Goal: Information Seeking & Learning: Learn about a topic

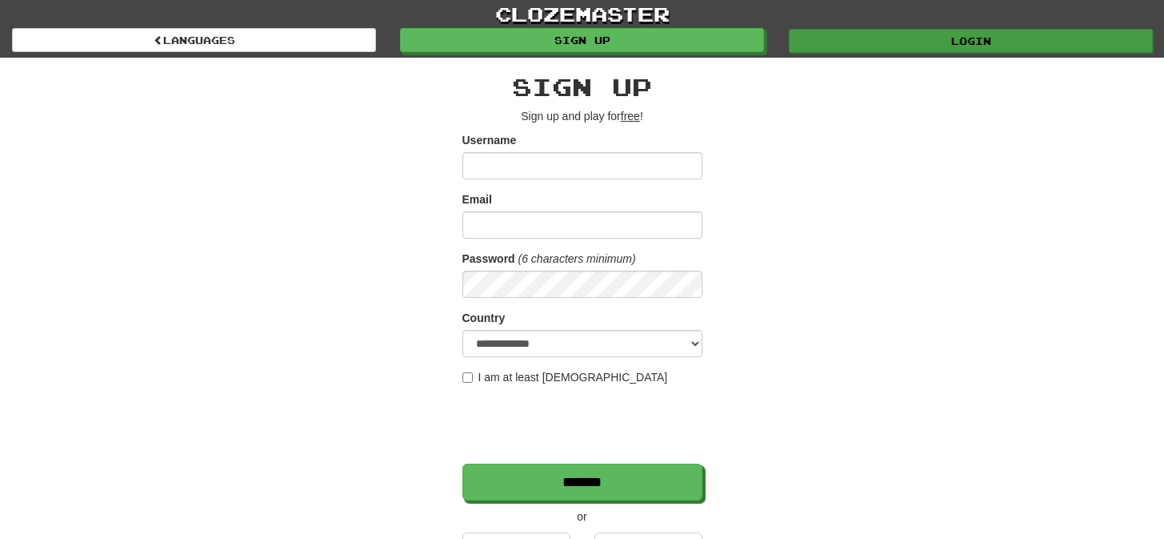
type input "*********"
click at [856, 46] on link "Login" at bounding box center [971, 41] width 364 height 24
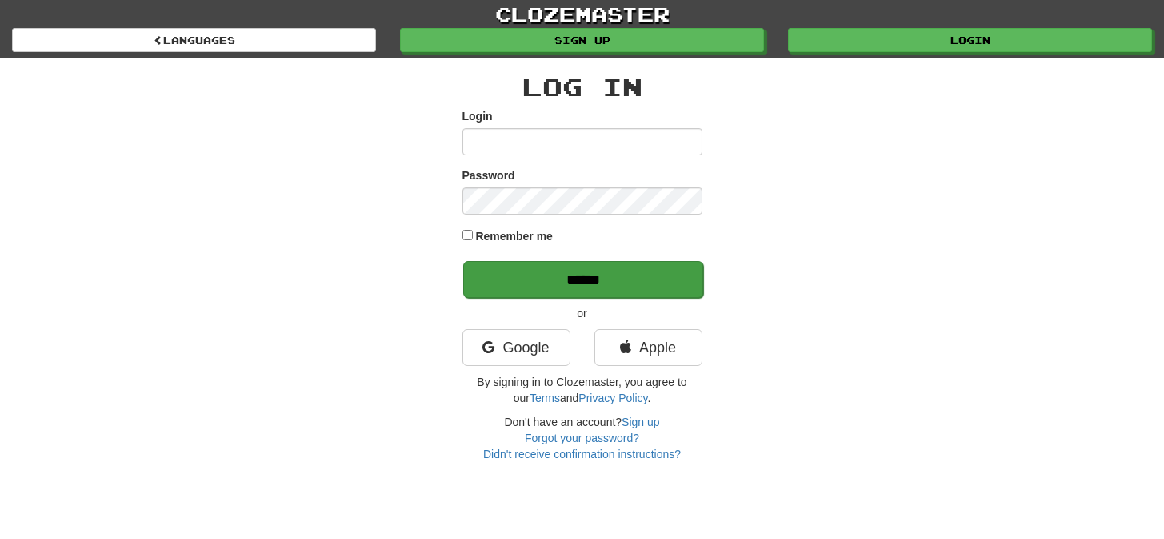
type input "*********"
click at [584, 278] on input "******" at bounding box center [583, 279] width 240 height 37
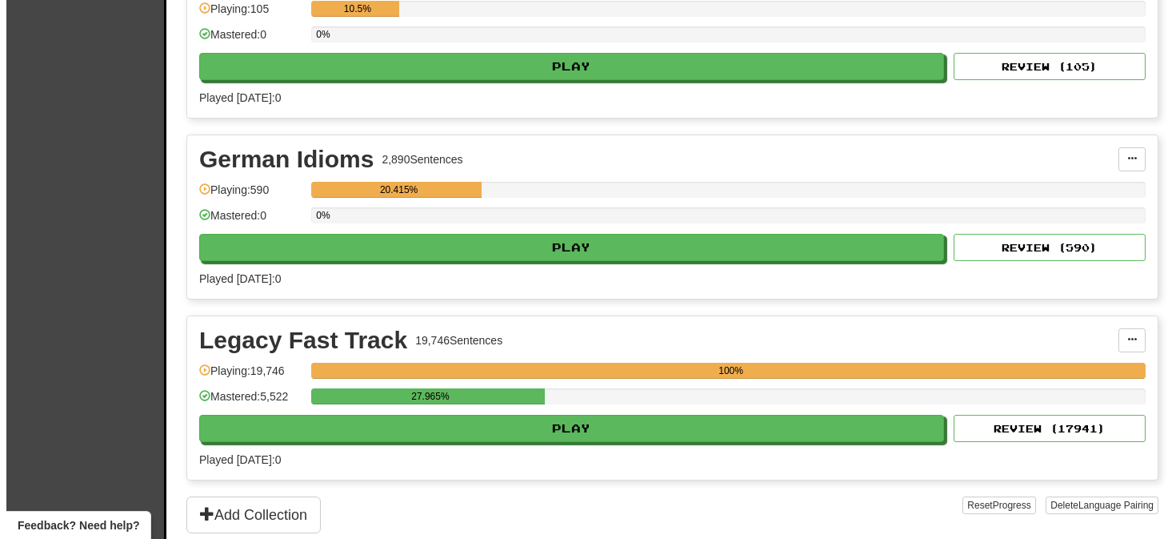
scroll to position [448, 0]
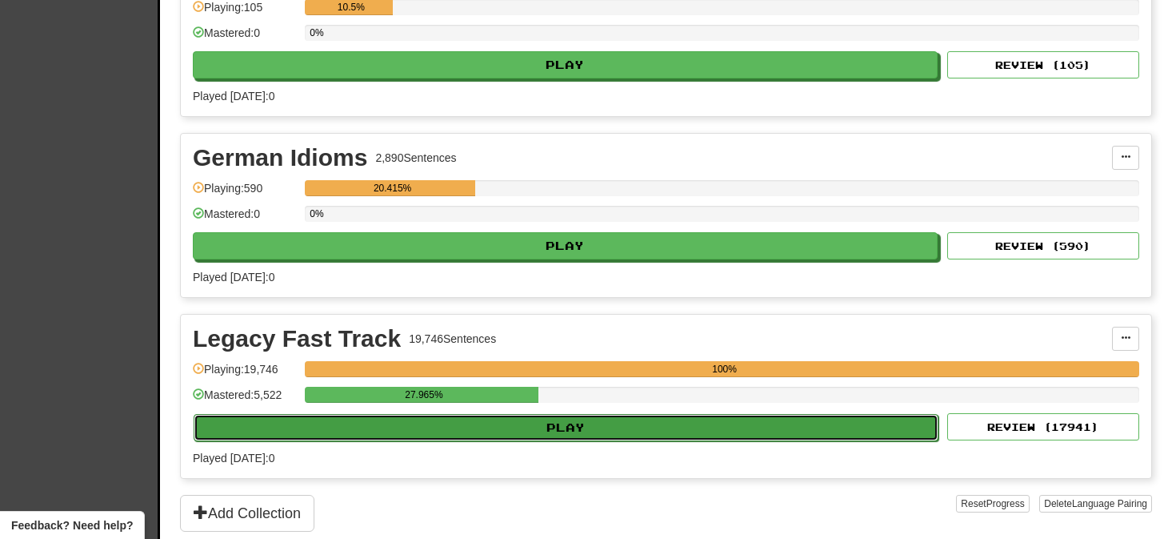
click at [575, 427] on button "Play" at bounding box center [566, 427] width 745 height 27
select select "**"
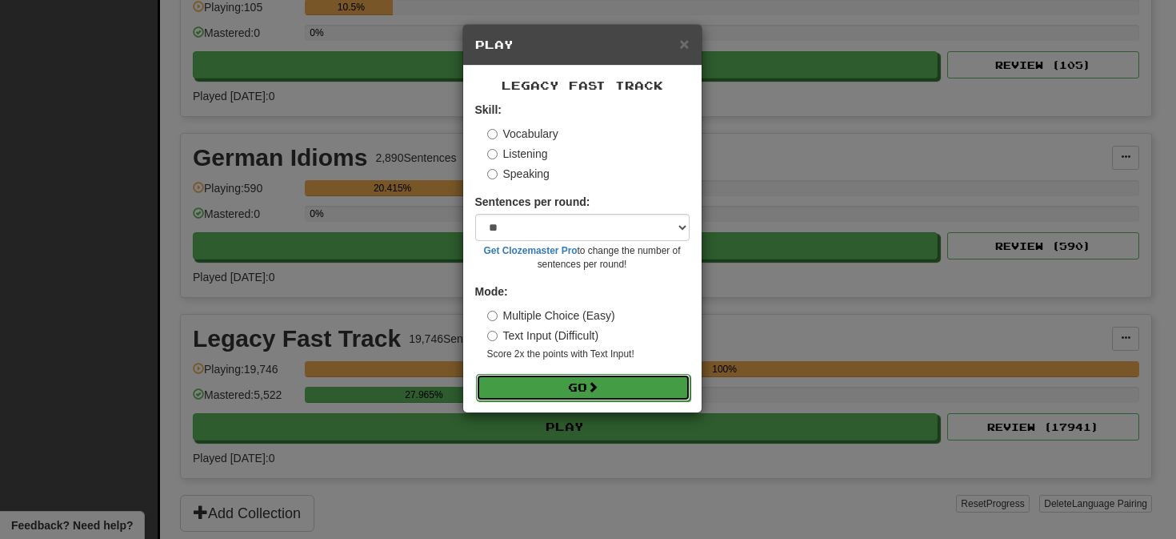
click at [580, 388] on button "Go" at bounding box center [583, 387] width 214 height 27
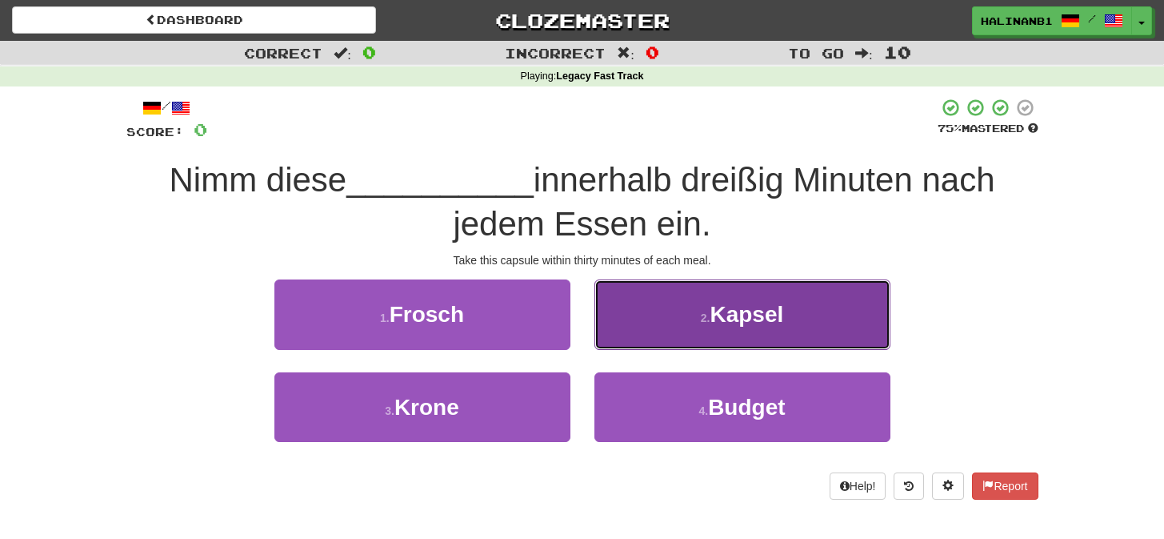
click at [612, 308] on button "2 . Kapsel" at bounding box center [743, 314] width 296 height 70
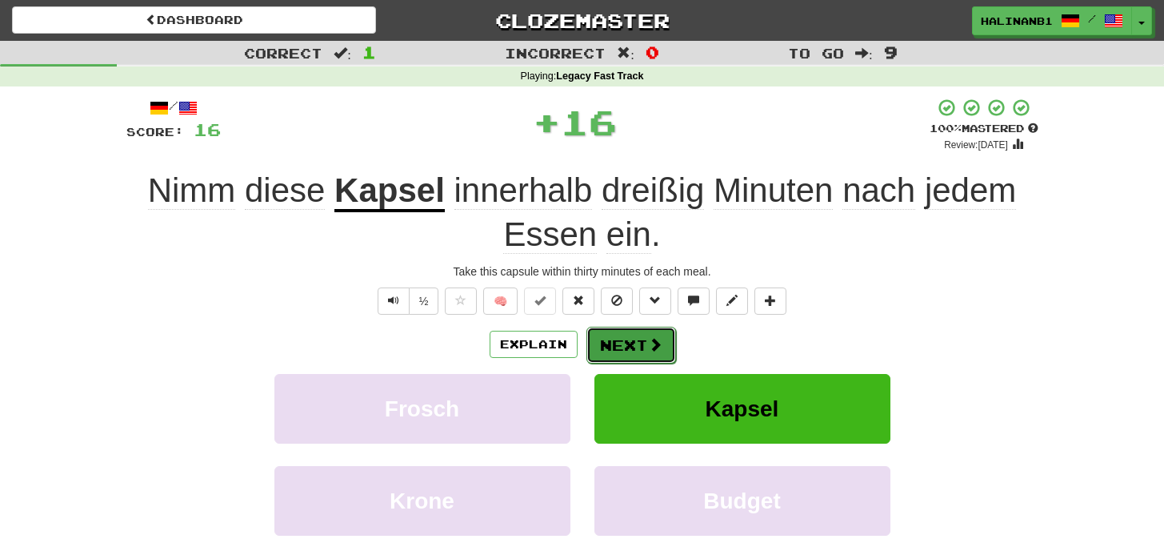
click at [607, 343] on button "Next" at bounding box center [632, 345] width 90 height 37
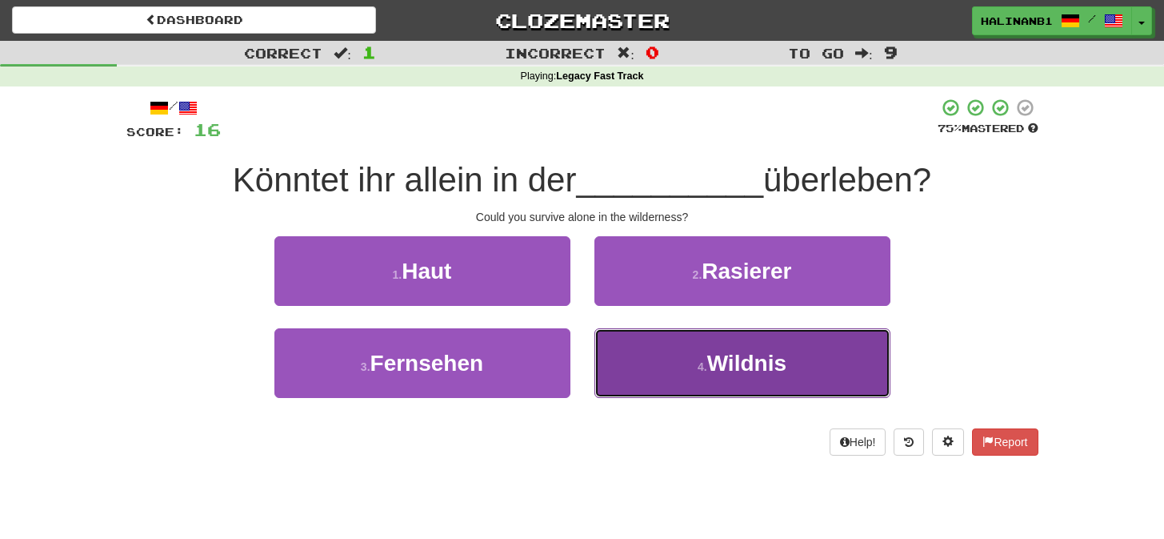
click at [610, 351] on button "4 . Wildnis" at bounding box center [743, 363] width 296 height 70
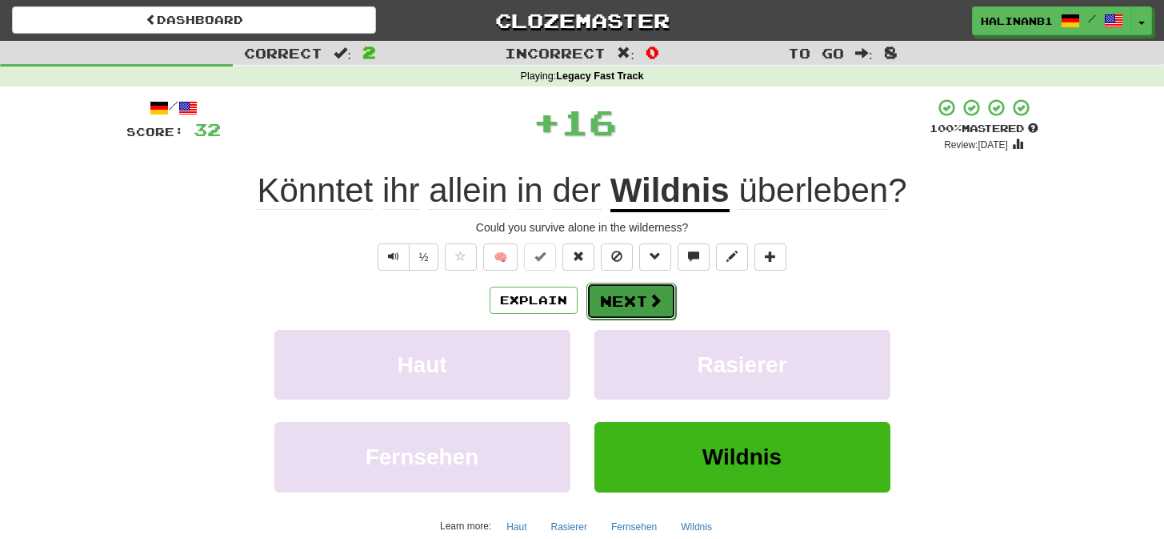
click at [635, 306] on button "Next" at bounding box center [632, 301] width 90 height 37
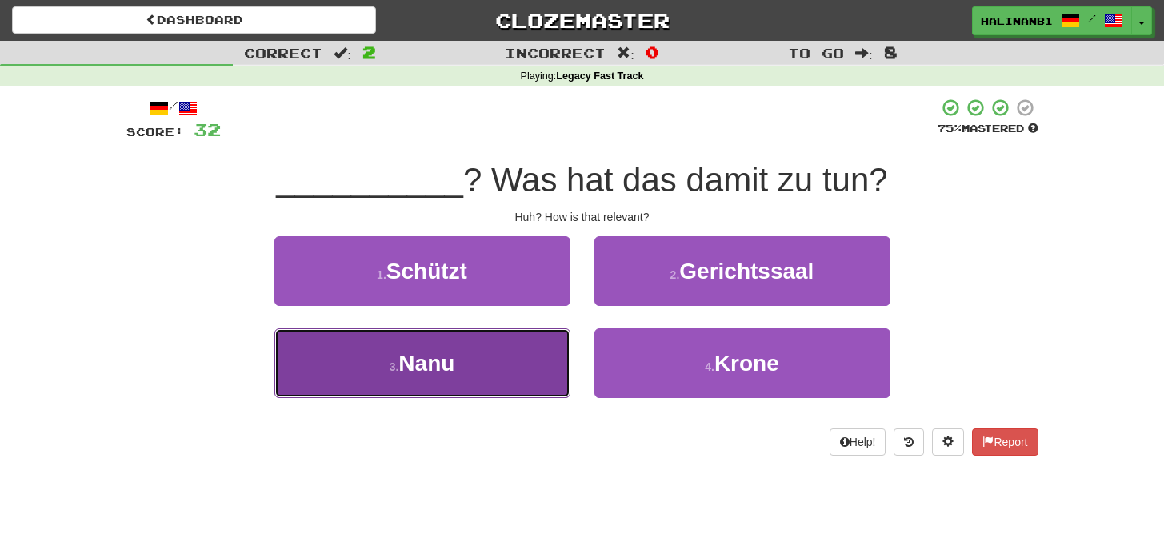
click at [517, 355] on button "3 . Nanu" at bounding box center [423, 363] width 296 height 70
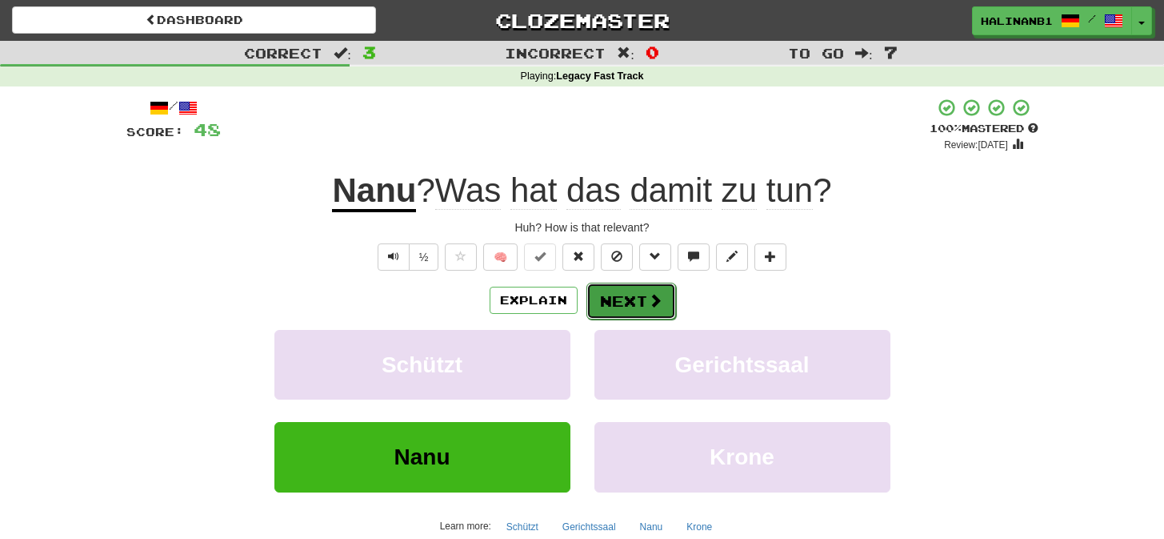
click at [632, 297] on button "Next" at bounding box center [632, 301] width 90 height 37
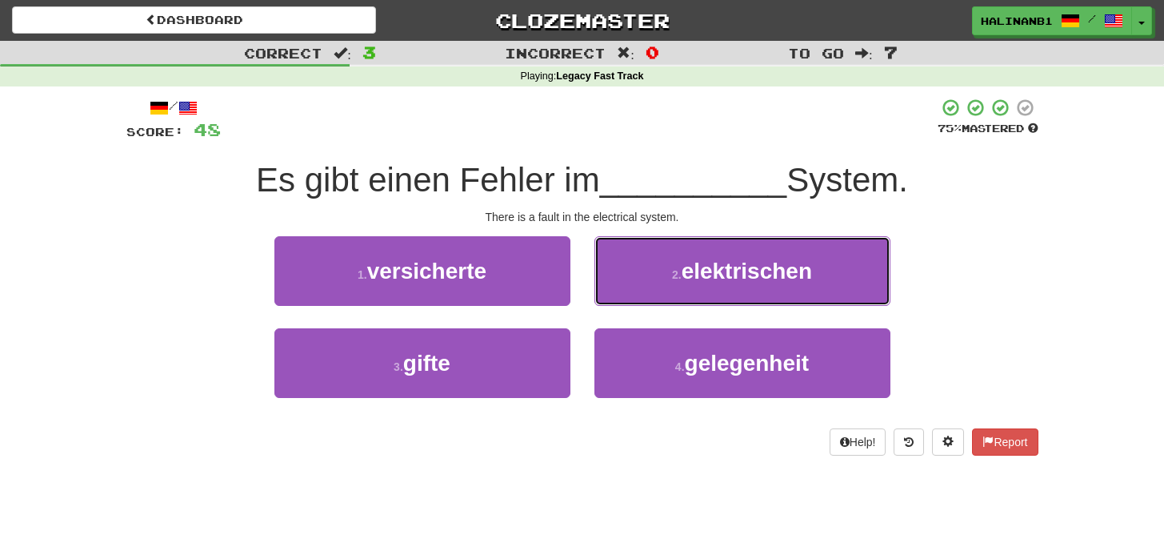
click at [632, 297] on button "2 . elektrischen" at bounding box center [743, 271] width 296 height 70
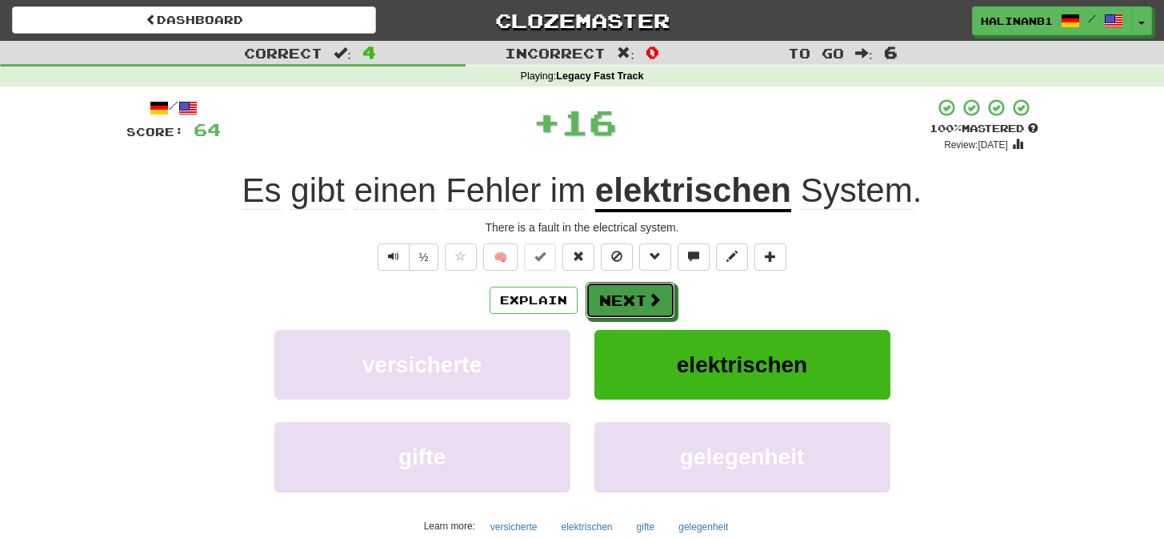
click at [632, 297] on button "Next" at bounding box center [631, 300] width 90 height 37
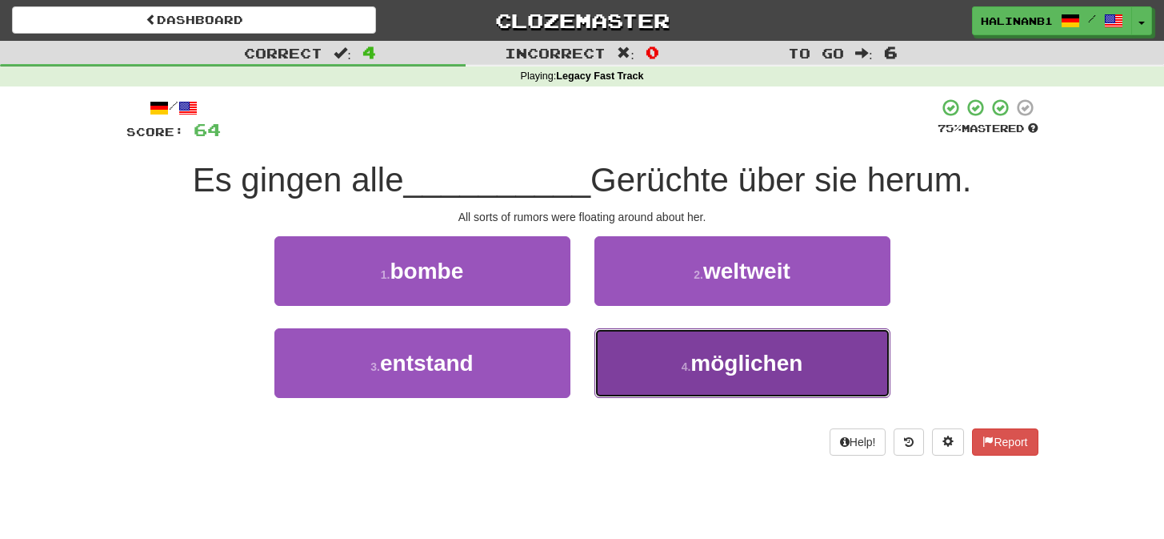
click at [620, 338] on button "4 . möglichen" at bounding box center [743, 363] width 296 height 70
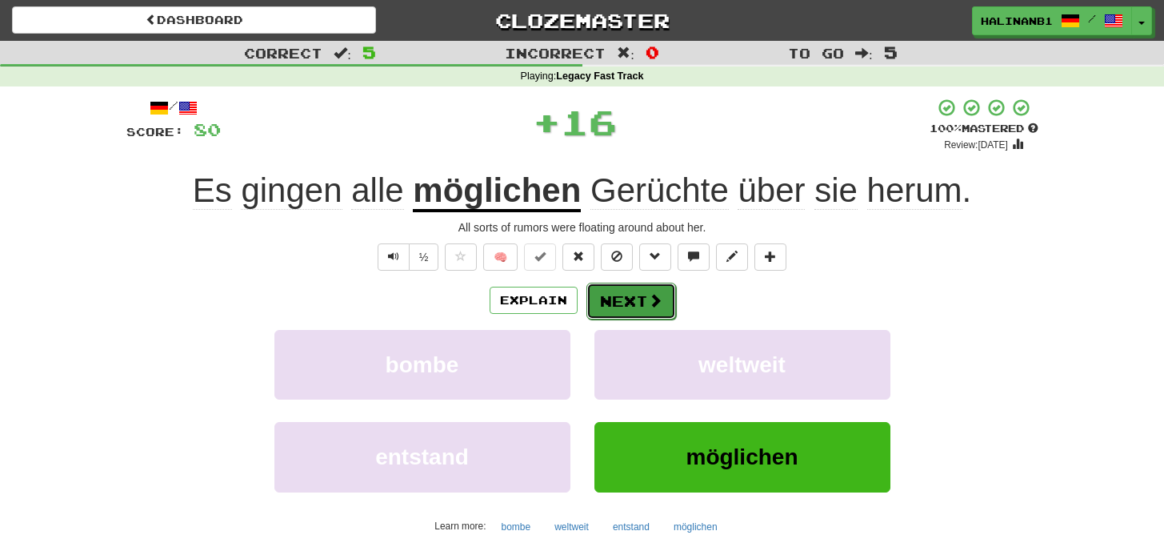
click at [622, 297] on button "Next" at bounding box center [632, 301] width 90 height 37
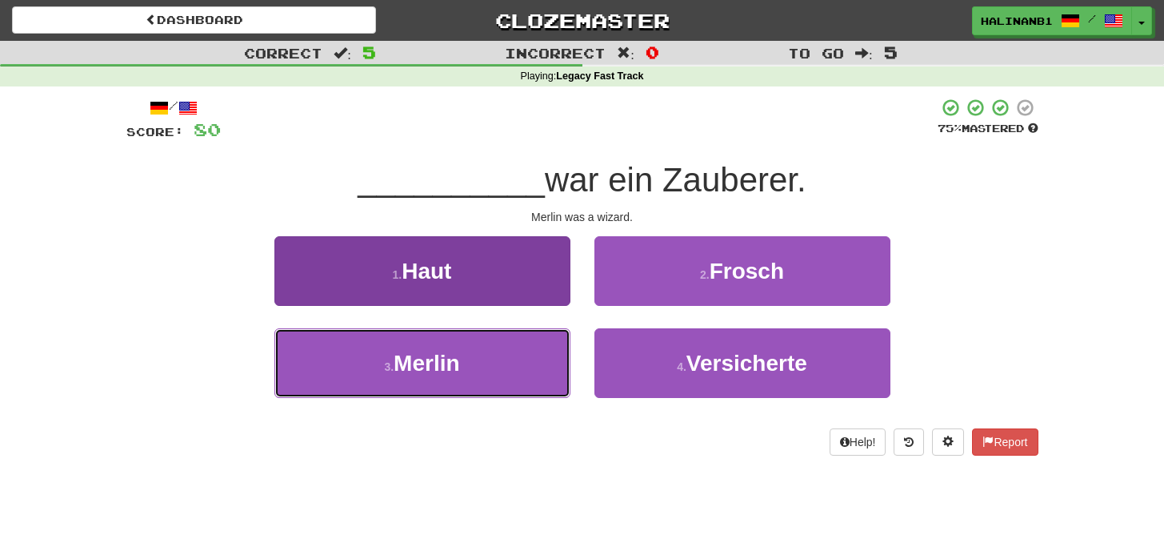
click at [490, 367] on button "3 . Merlin" at bounding box center [423, 363] width 296 height 70
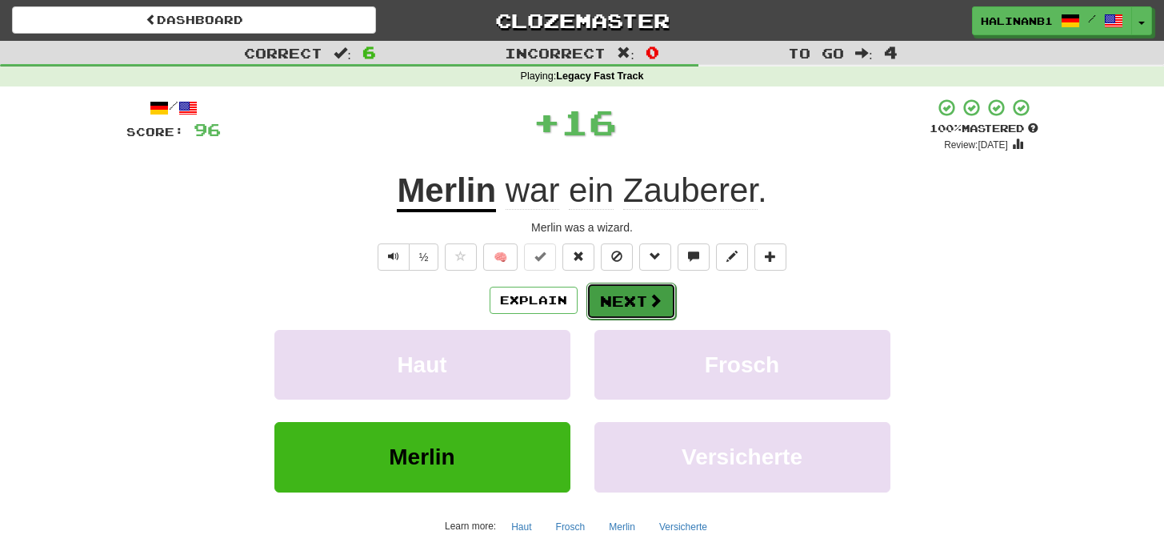
click at [619, 297] on button "Next" at bounding box center [632, 301] width 90 height 37
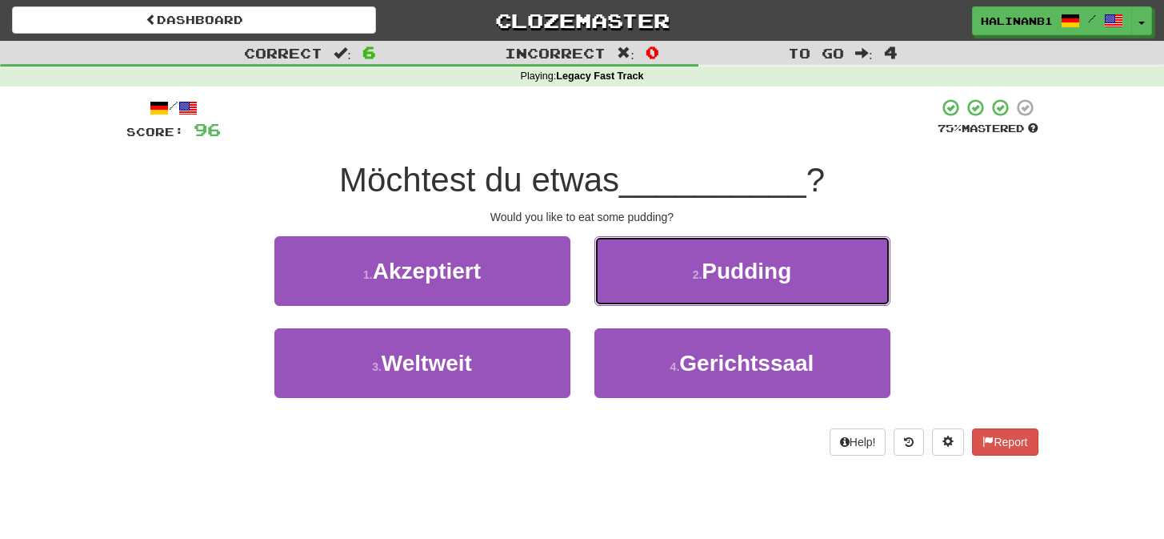
click at [619, 297] on button "2 . Pudding" at bounding box center [743, 271] width 296 height 70
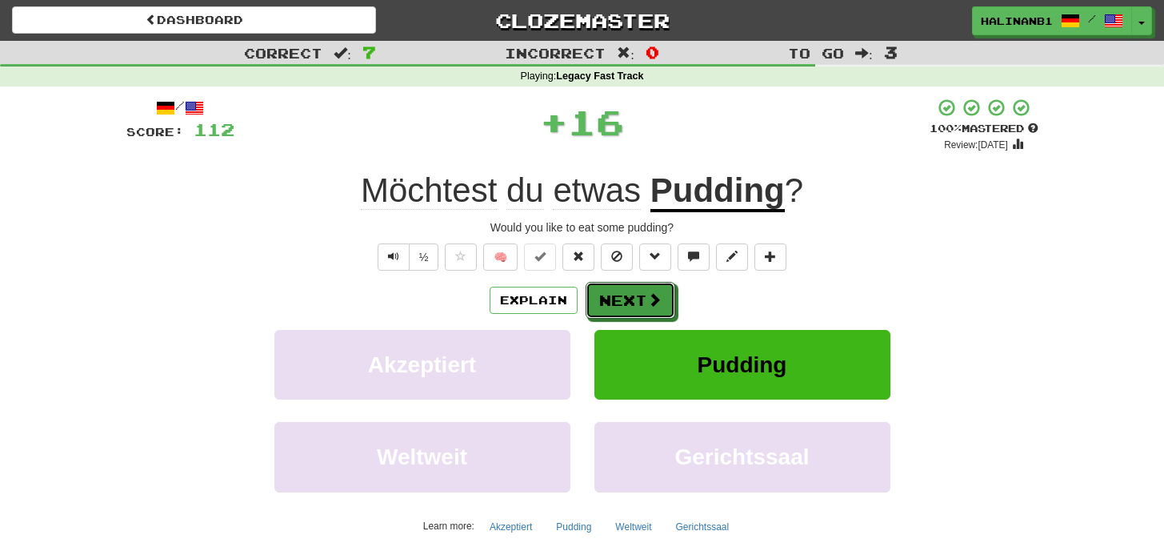
click at [619, 297] on button "Next" at bounding box center [631, 300] width 90 height 37
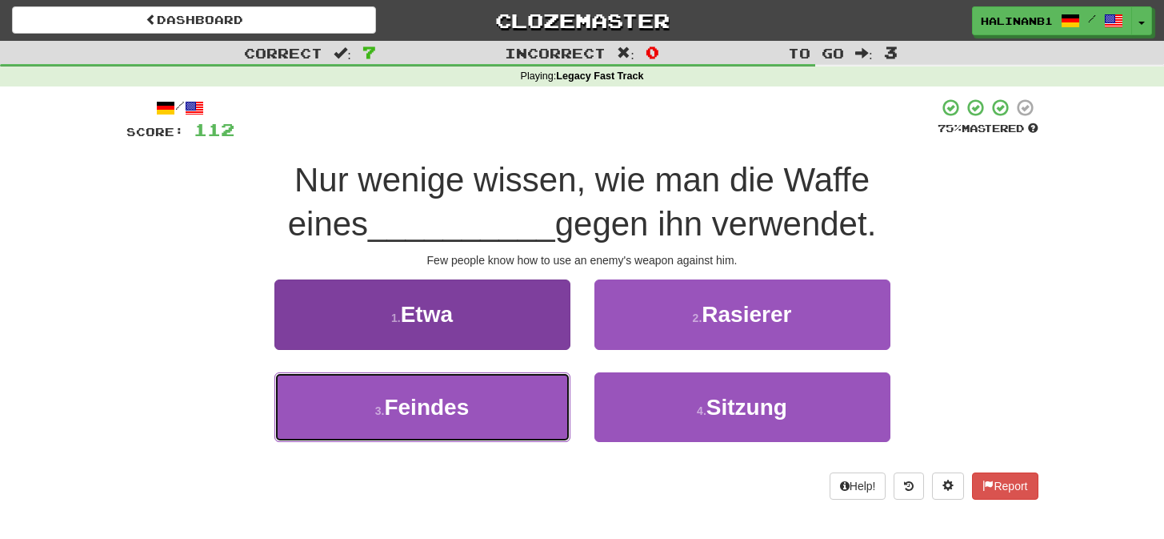
click at [507, 395] on button "3 . Feindes" at bounding box center [423, 407] width 296 height 70
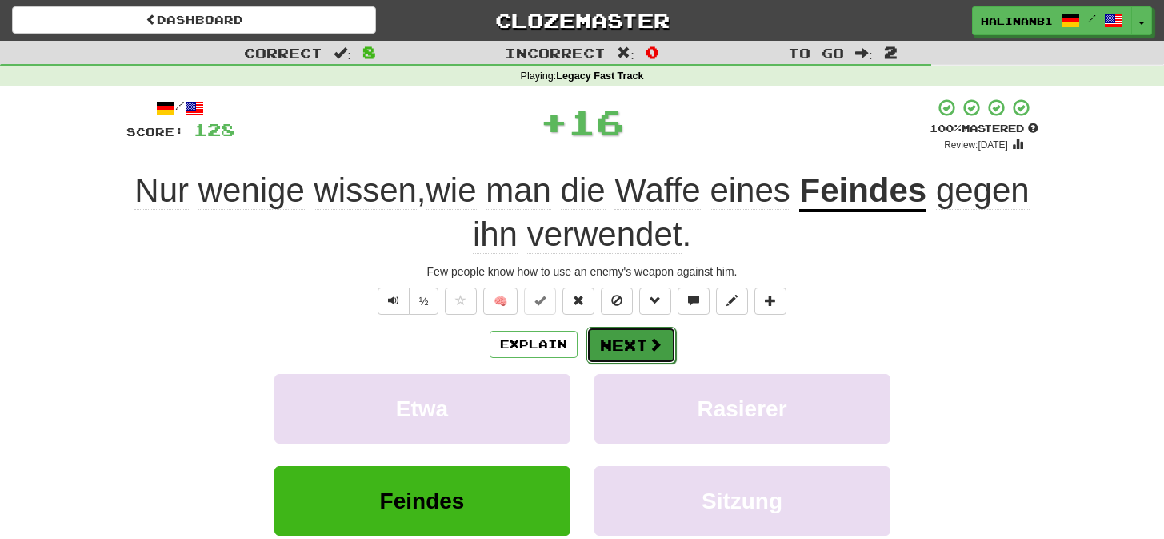
click at [625, 337] on button "Next" at bounding box center [632, 345] width 90 height 37
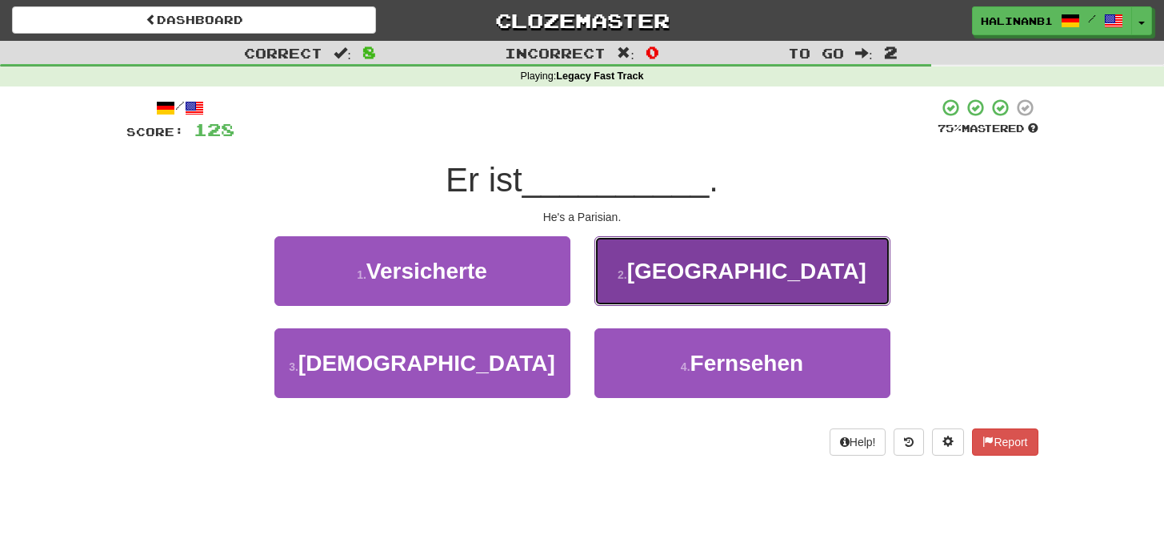
click at [643, 279] on button "2 . Pariser" at bounding box center [743, 271] width 296 height 70
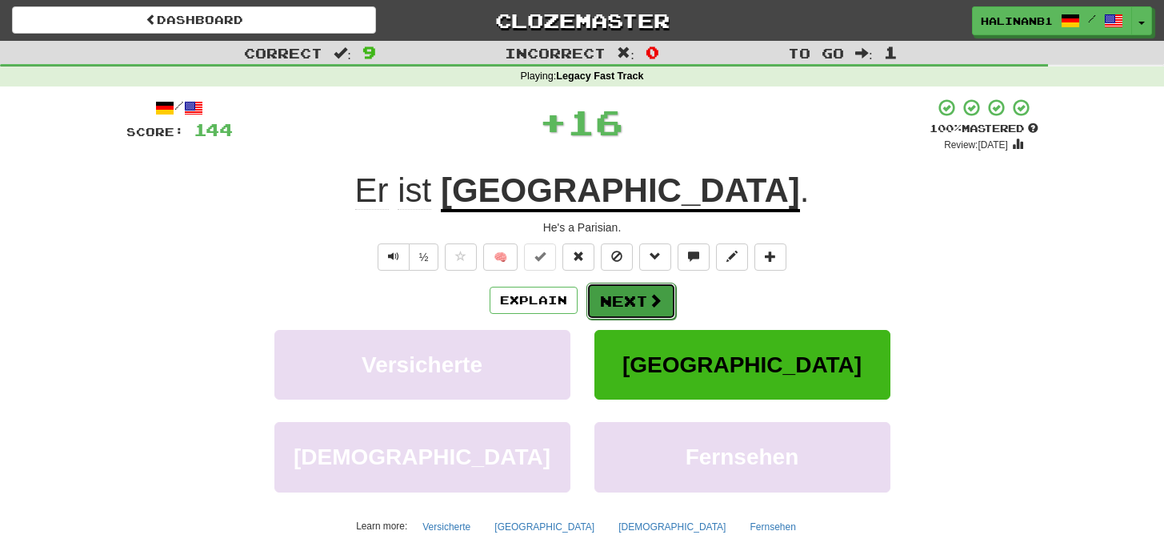
click at [631, 297] on button "Next" at bounding box center [632, 301] width 90 height 37
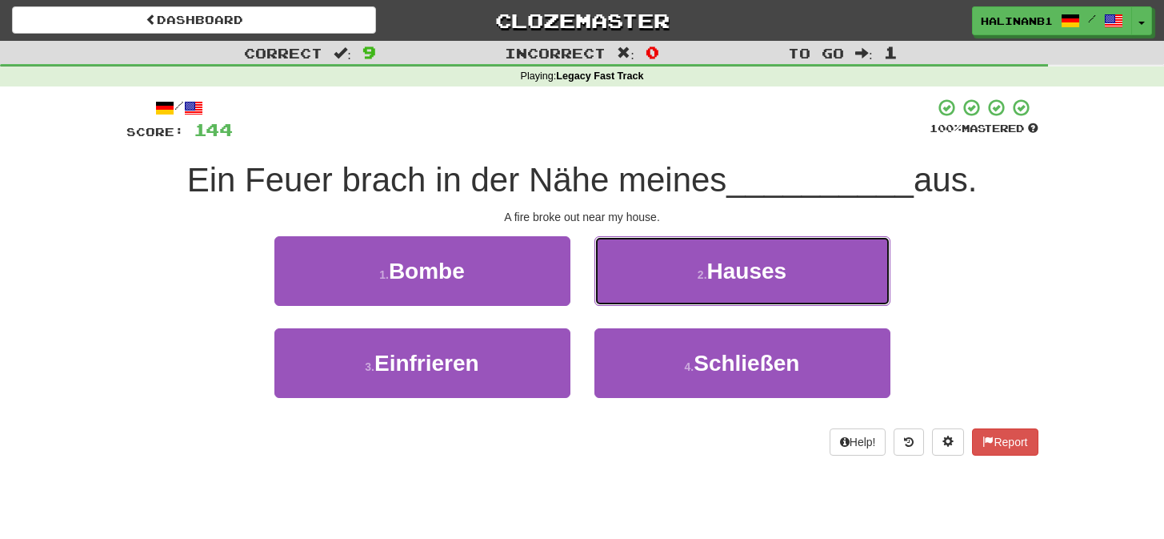
click at [631, 297] on button "2 . Hauses" at bounding box center [743, 271] width 296 height 70
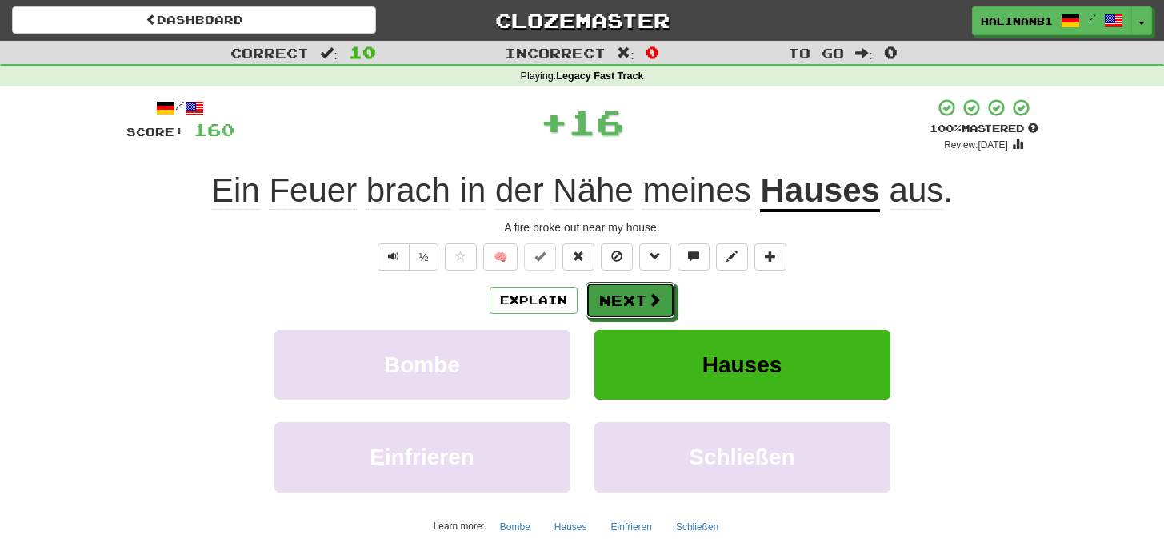
click at [631, 297] on button "Next" at bounding box center [631, 300] width 90 height 37
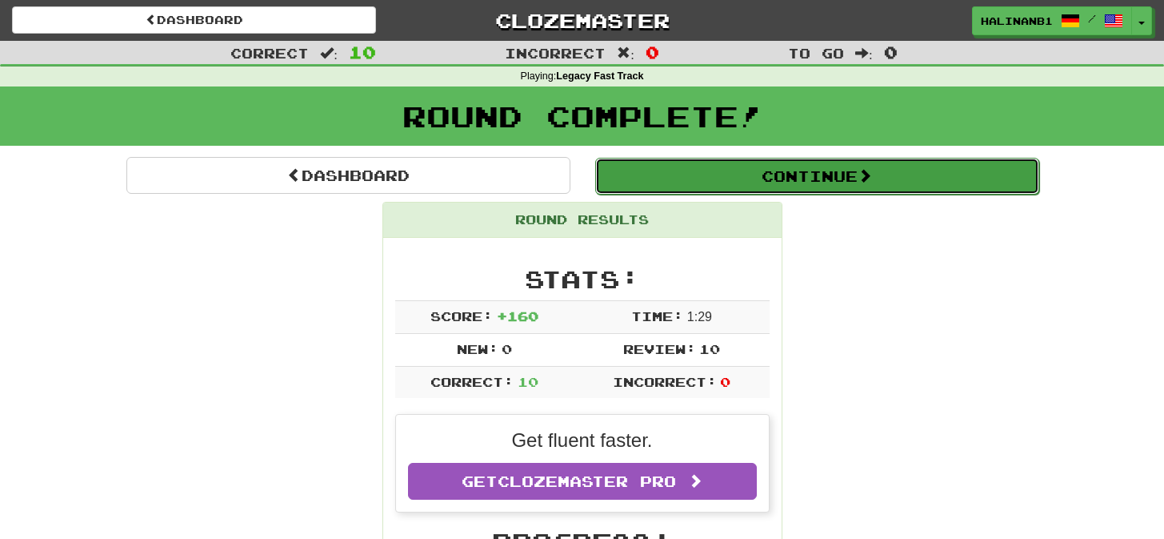
click at [635, 170] on button "Continue" at bounding box center [817, 176] width 444 height 37
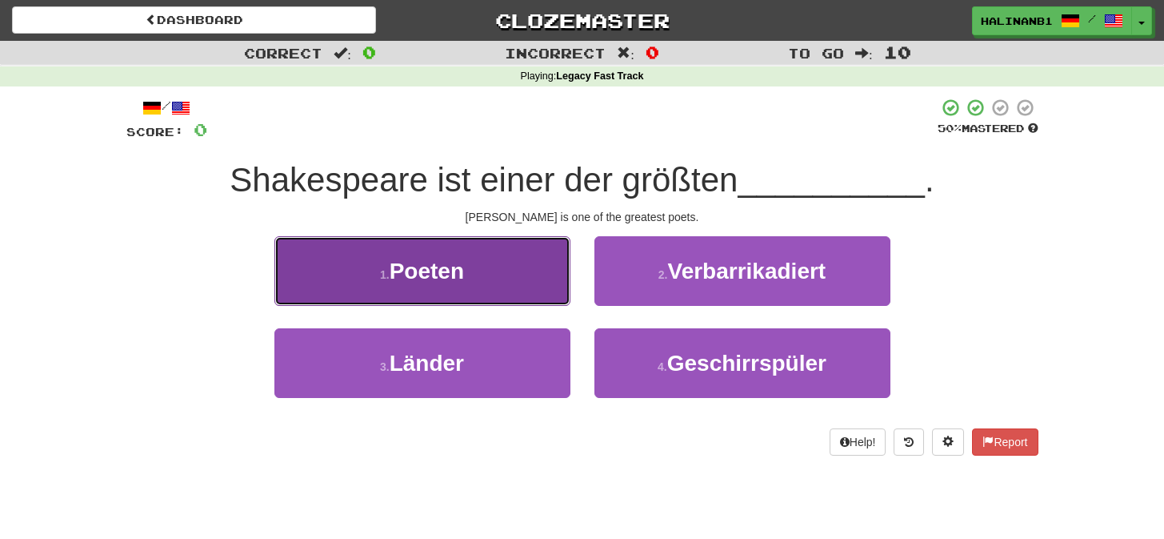
click at [528, 289] on button "1 . Poeten" at bounding box center [423, 271] width 296 height 70
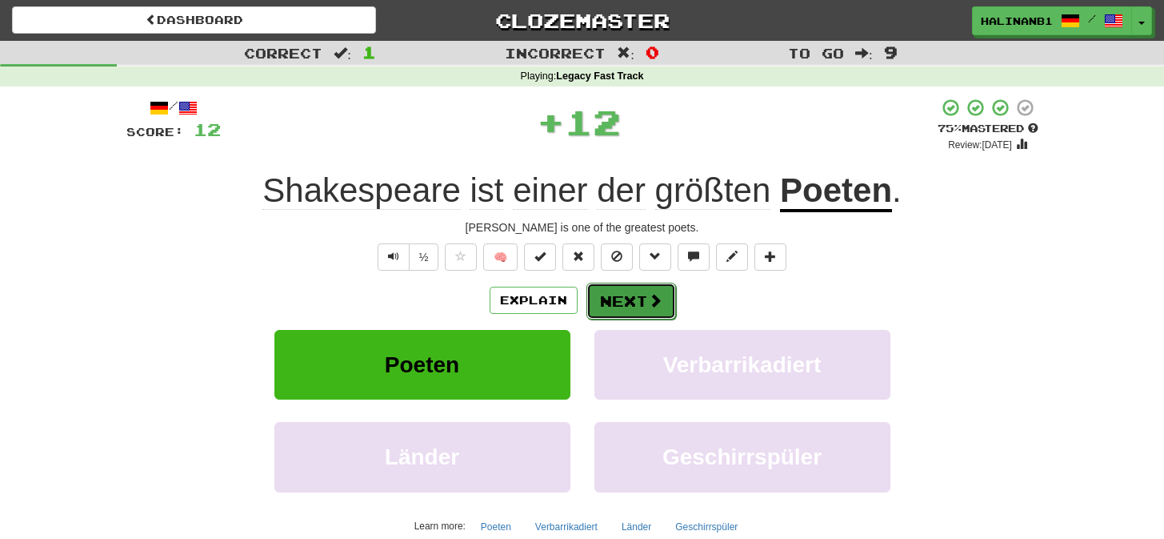
click at [624, 303] on button "Next" at bounding box center [632, 301] width 90 height 37
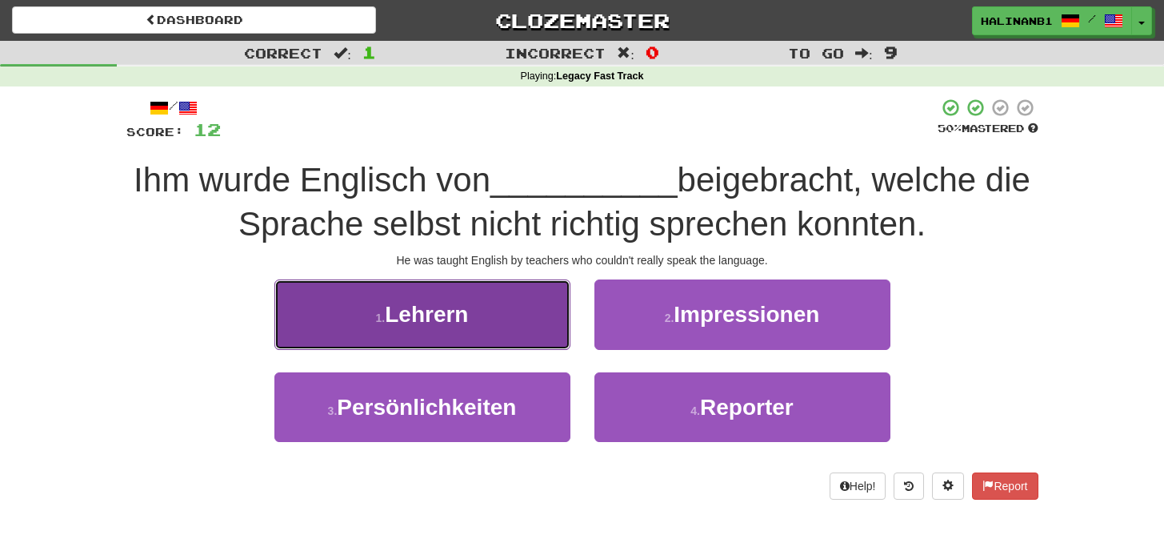
click at [553, 314] on button "1 . Lehrern" at bounding box center [423, 314] width 296 height 70
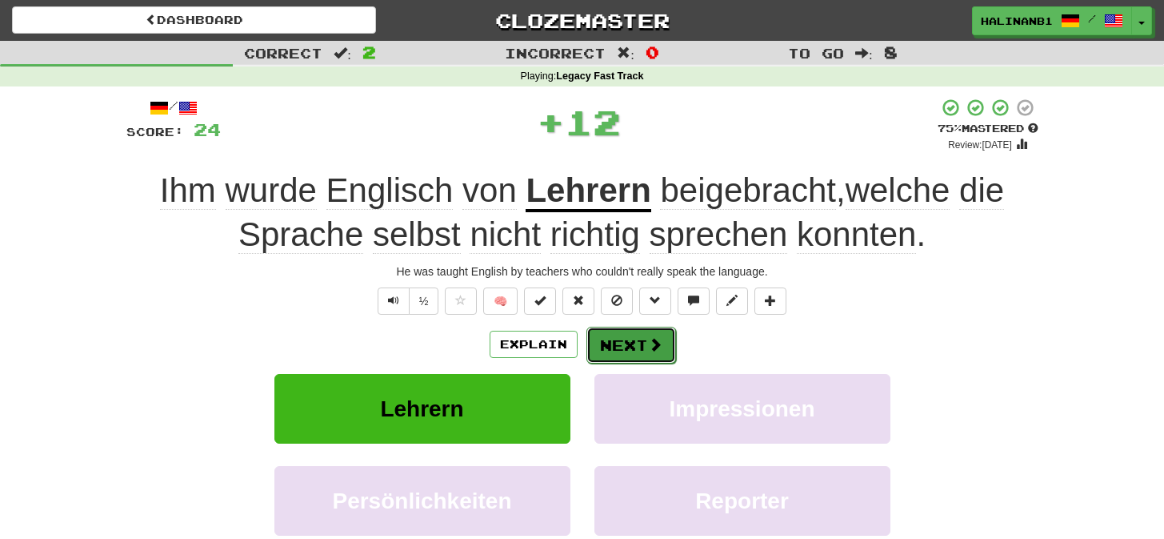
click at [632, 343] on button "Next" at bounding box center [632, 345] width 90 height 37
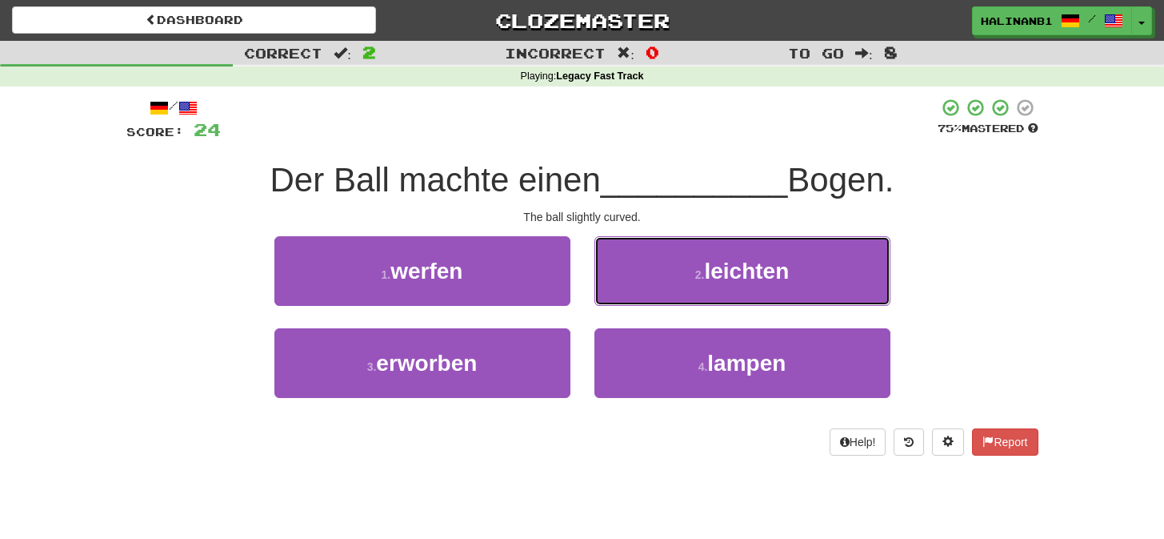
drag, startPoint x: 635, startPoint y: 263, endPoint x: 633, endPoint y: 271, distance: 8.4
click at [635, 265] on button "2 . leichten" at bounding box center [743, 271] width 296 height 70
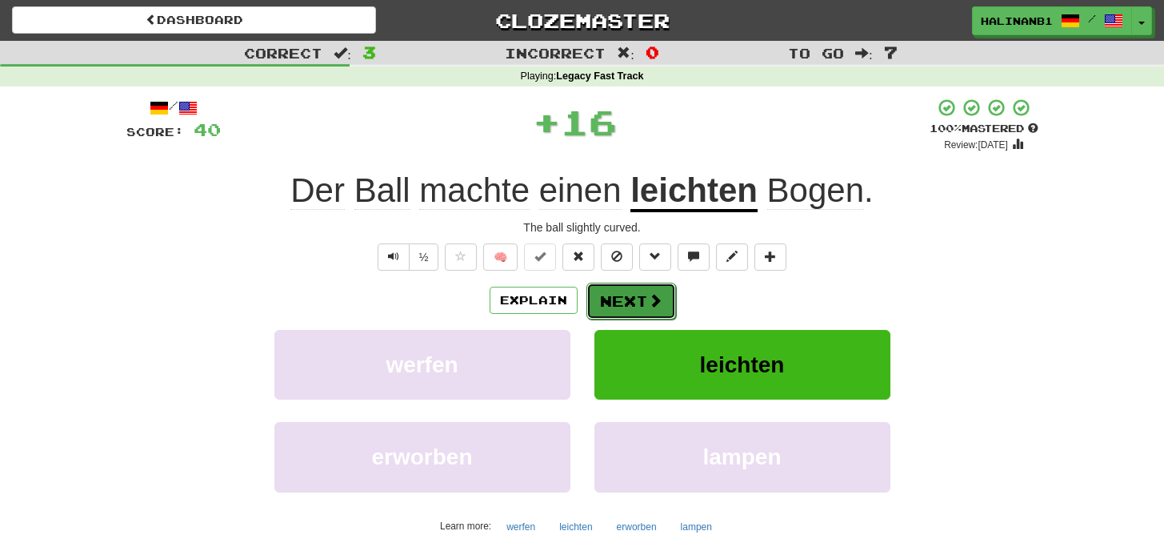
click at [623, 295] on button "Next" at bounding box center [632, 301] width 90 height 37
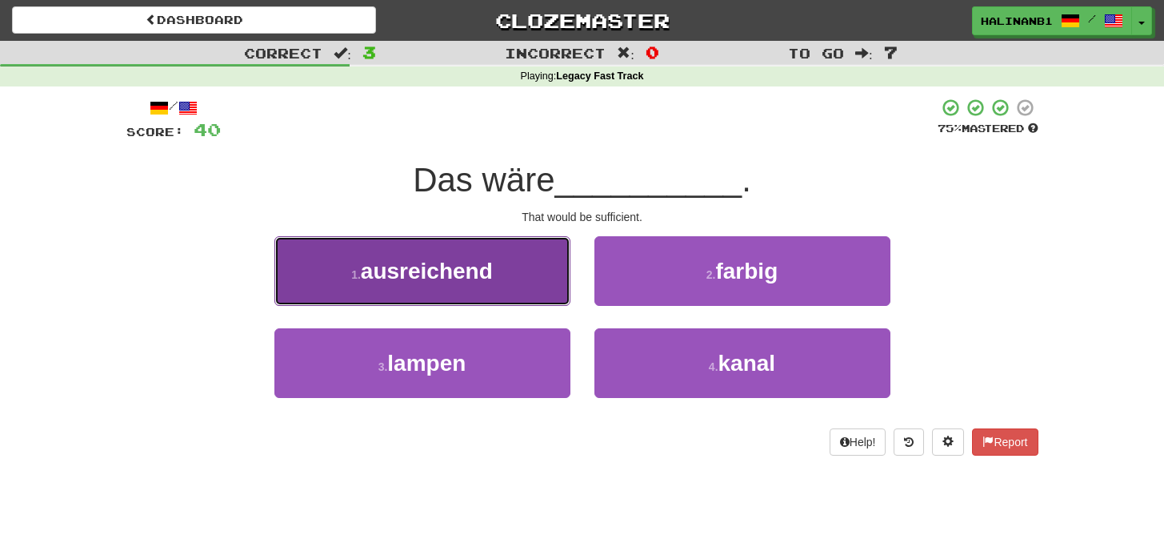
click at [536, 285] on button "1 . ausreichend" at bounding box center [423, 271] width 296 height 70
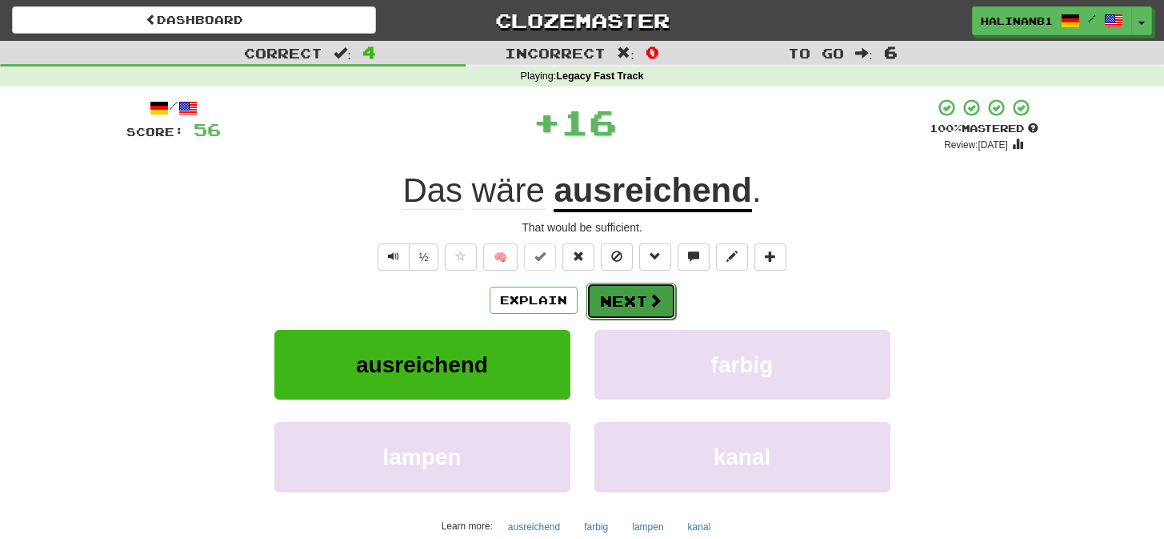
click at [615, 300] on button "Next" at bounding box center [632, 301] width 90 height 37
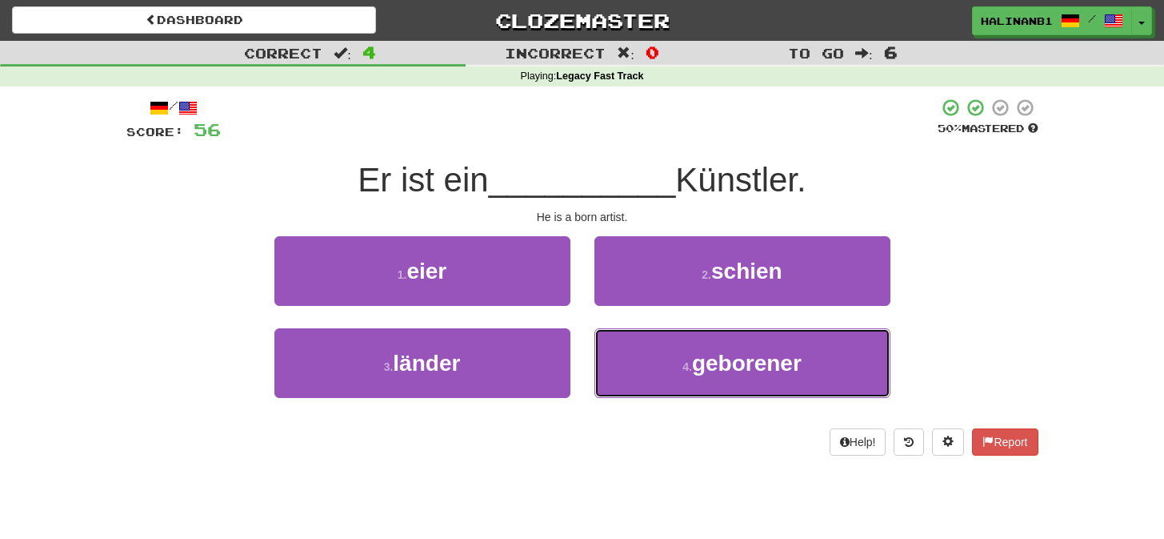
drag, startPoint x: 620, startPoint y: 376, endPoint x: 632, endPoint y: 325, distance: 52.6
click at [623, 368] on button "4 . geborener" at bounding box center [743, 363] width 296 height 70
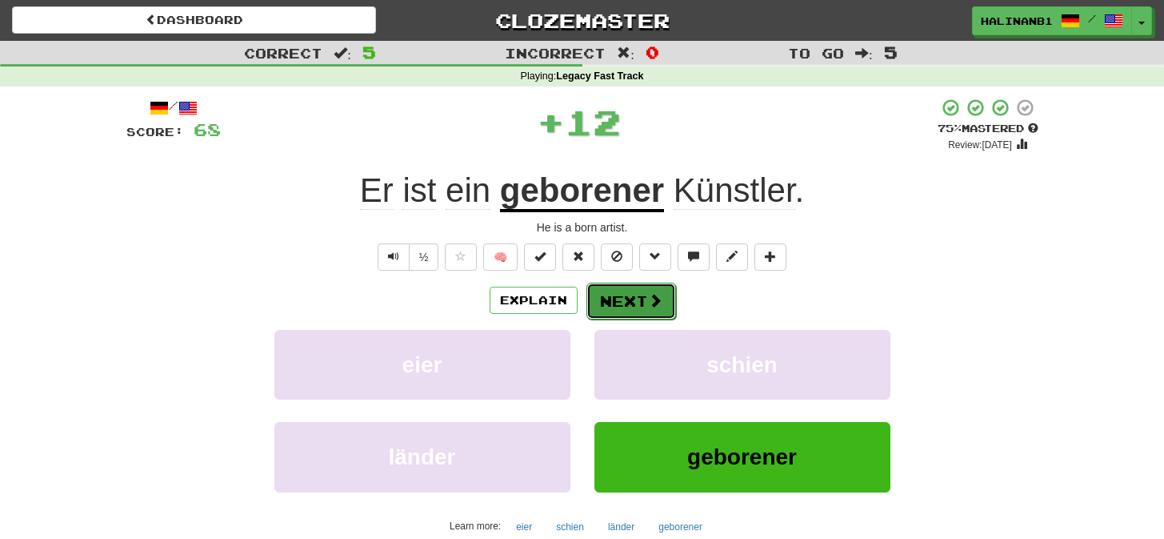
click at [635, 291] on button "Next" at bounding box center [632, 301] width 90 height 37
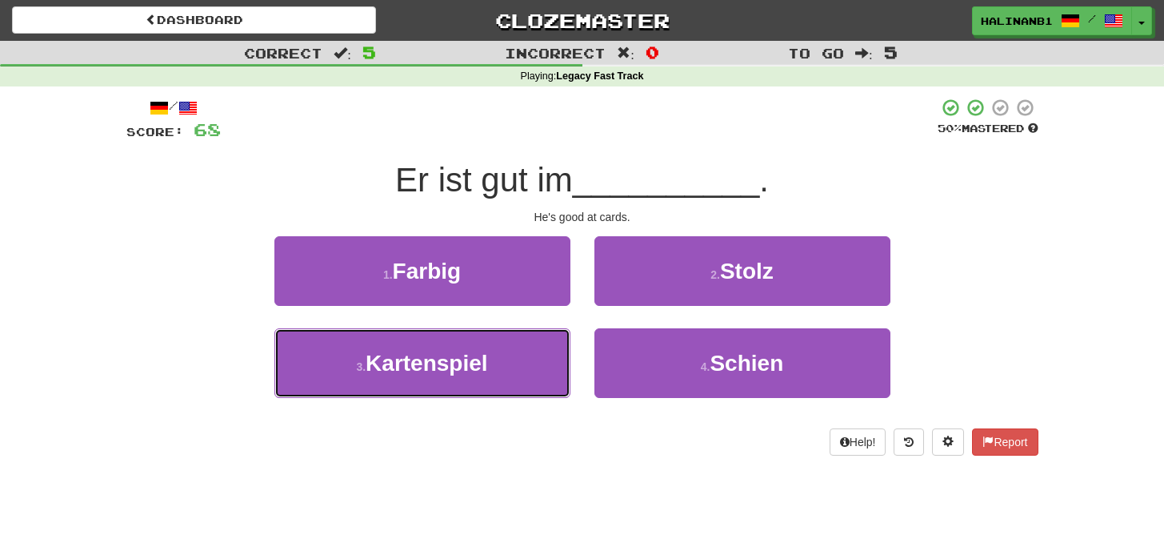
drag, startPoint x: 532, startPoint y: 379, endPoint x: 591, endPoint y: 335, distance: 73.6
click at [533, 379] on button "3 . Kartenspiel" at bounding box center [423, 363] width 296 height 70
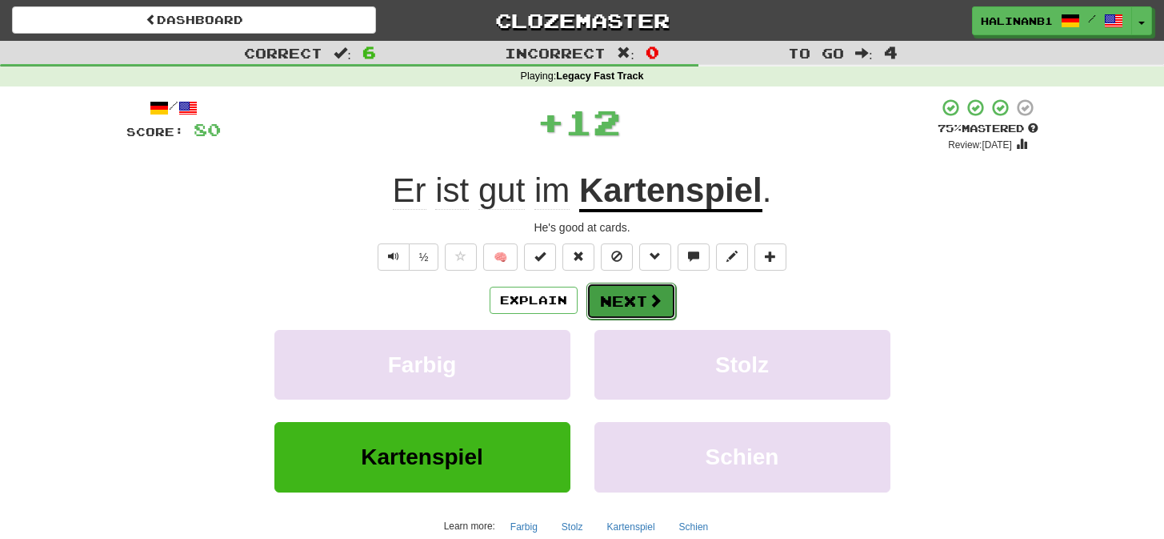
click at [639, 298] on button "Next" at bounding box center [632, 301] width 90 height 37
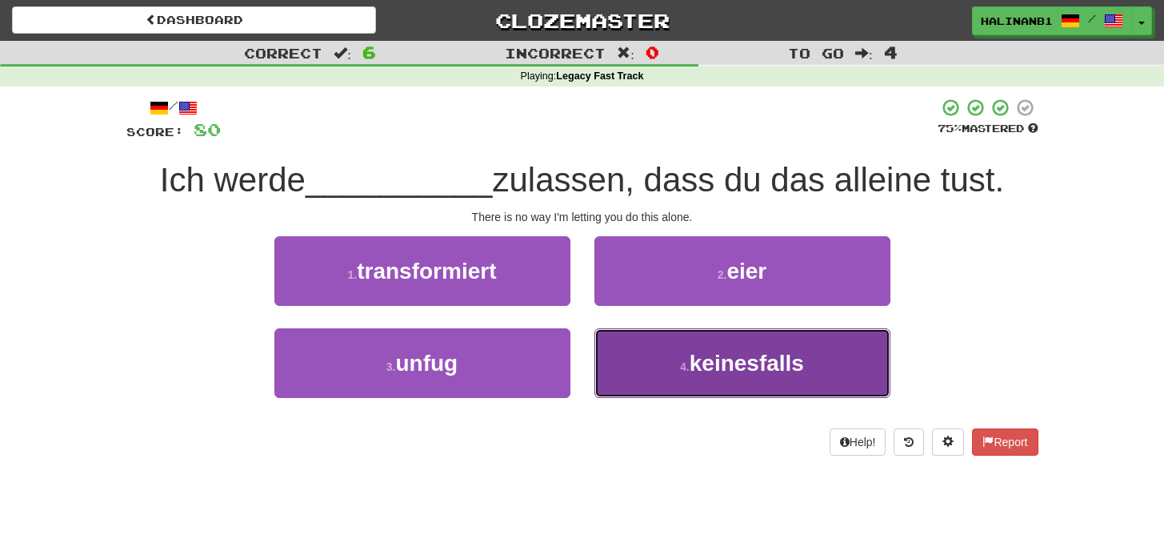
click at [627, 355] on button "4 . keinesfalls" at bounding box center [743, 363] width 296 height 70
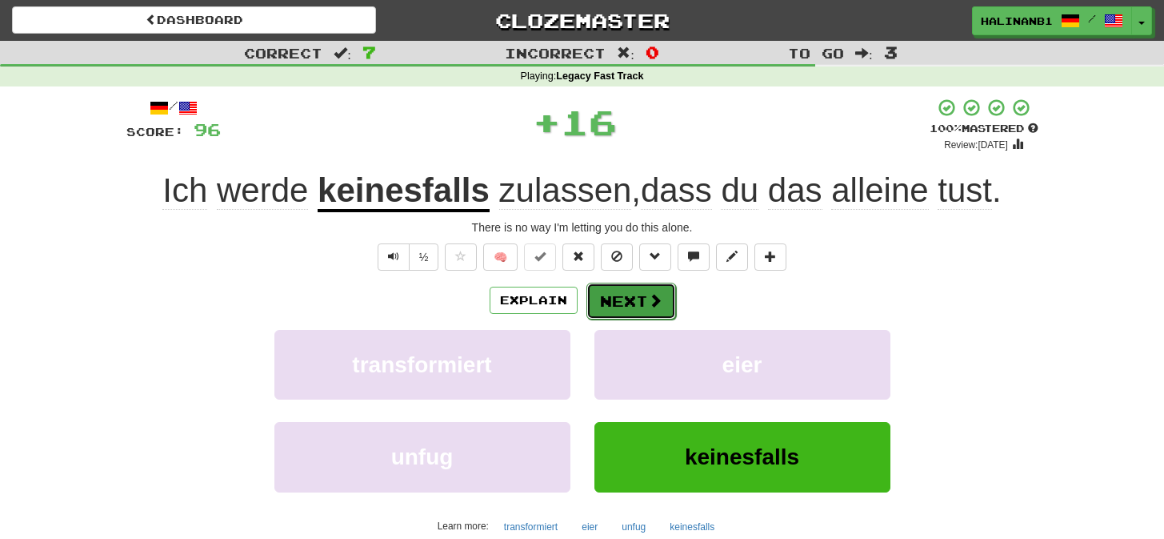
click at [643, 307] on button "Next" at bounding box center [632, 301] width 90 height 37
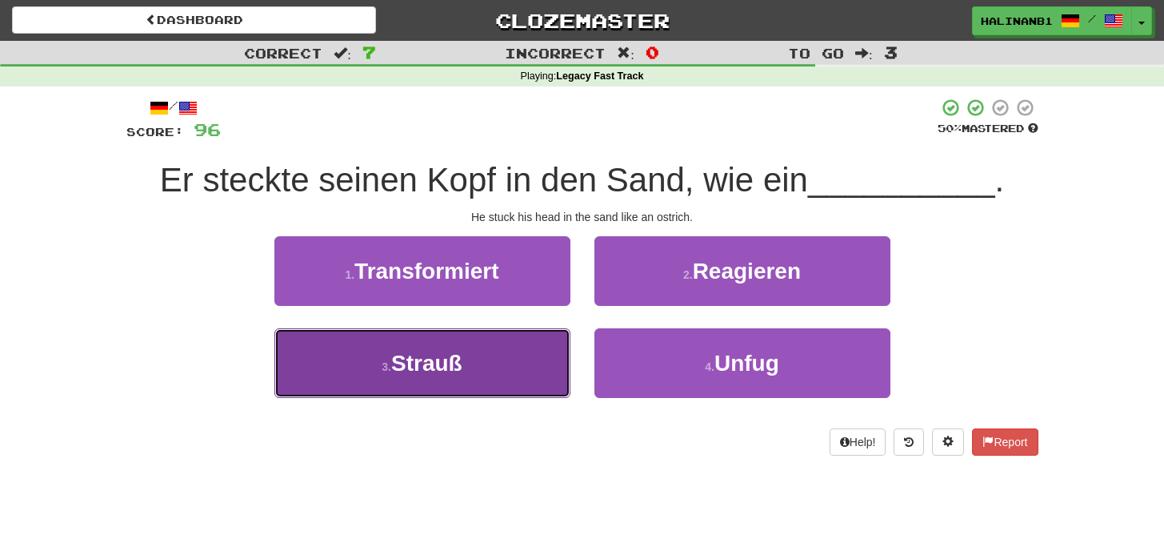
click at [470, 371] on button "3 . Strauß" at bounding box center [423, 363] width 296 height 70
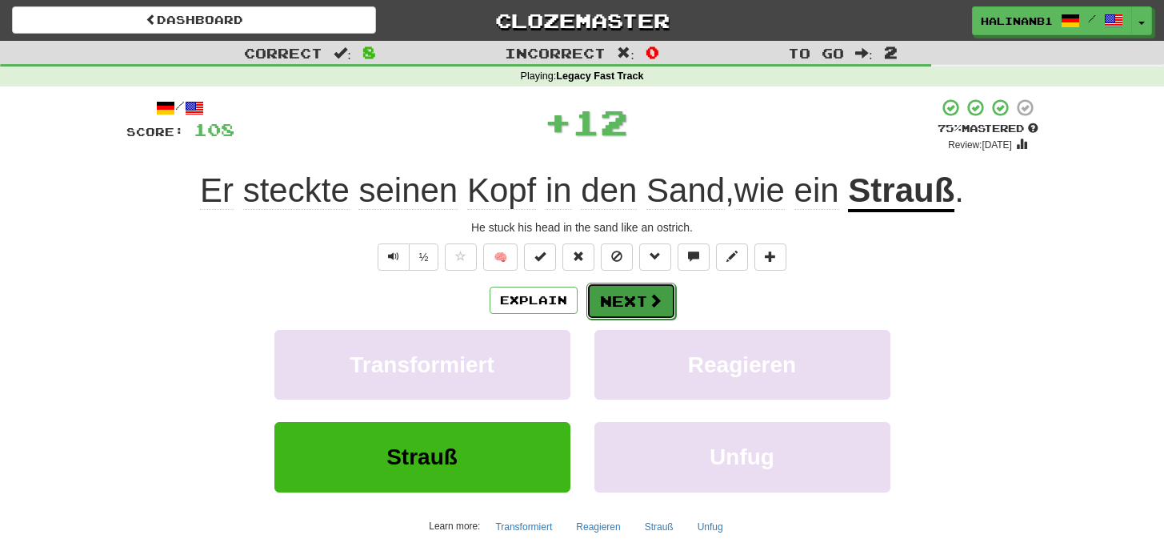
click at [648, 301] on span at bounding box center [655, 300] width 14 height 14
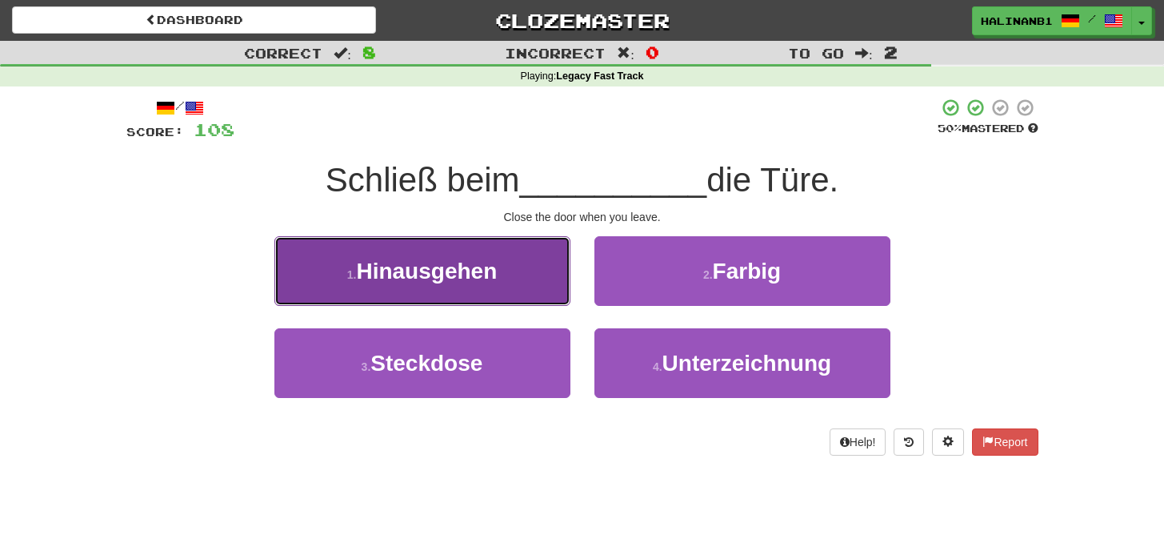
click at [526, 271] on button "1 . Hinausgehen" at bounding box center [423, 271] width 296 height 70
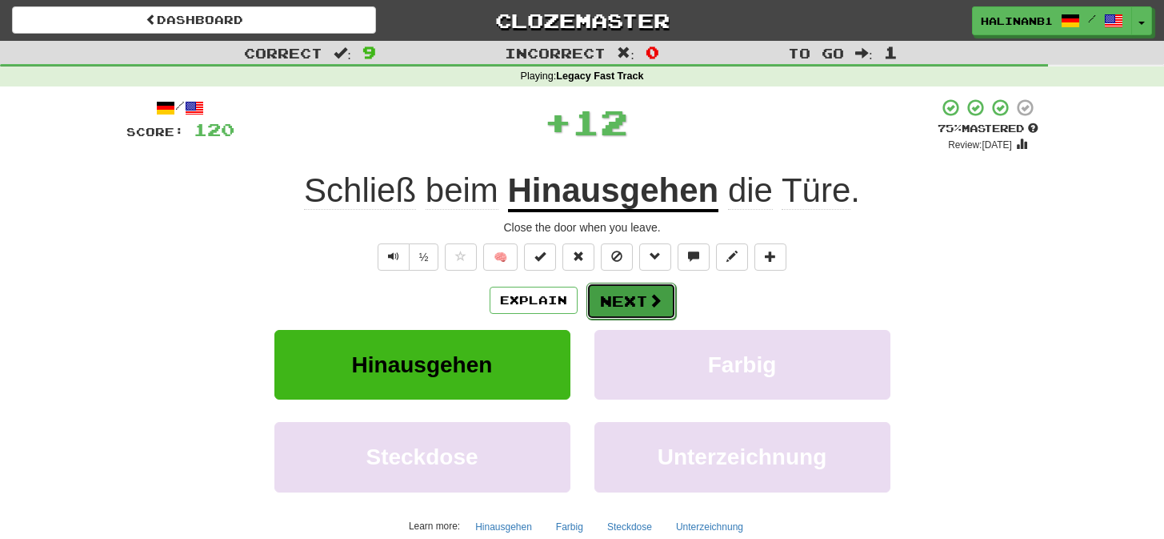
click at [607, 300] on button "Next" at bounding box center [632, 301] width 90 height 37
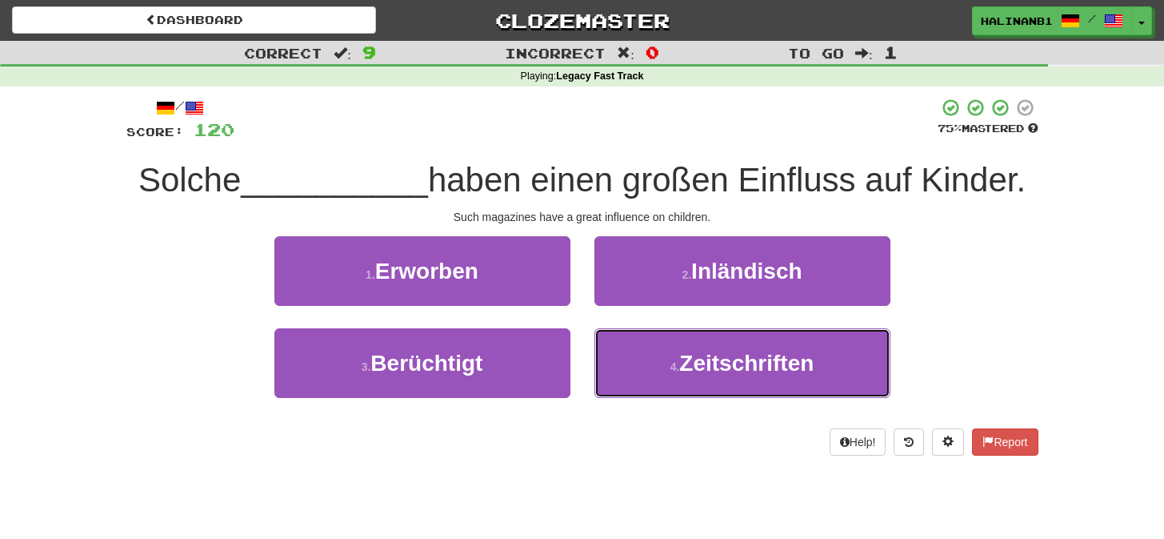
click at [639, 372] on button "4 . Zeitschriften" at bounding box center [743, 363] width 296 height 70
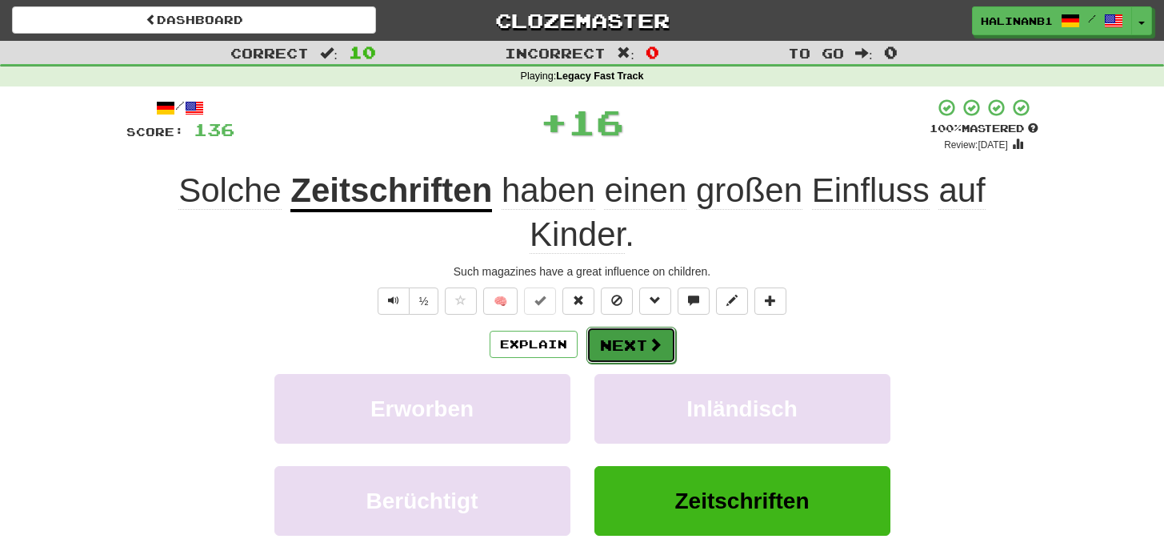
click at [635, 333] on button "Next" at bounding box center [632, 345] width 90 height 37
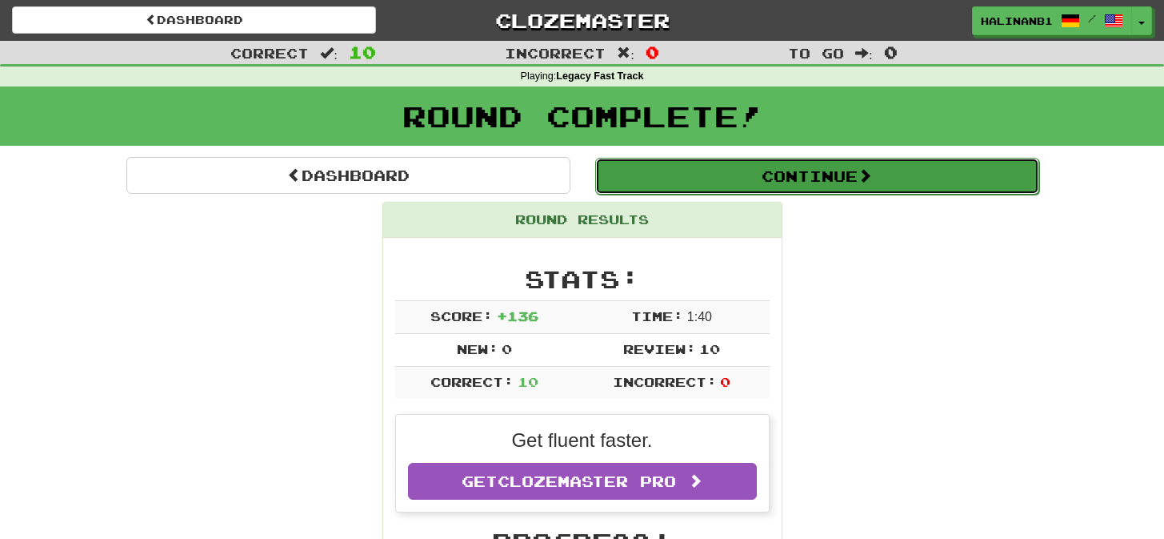
click at [634, 185] on button "Continue" at bounding box center [817, 176] width 444 height 37
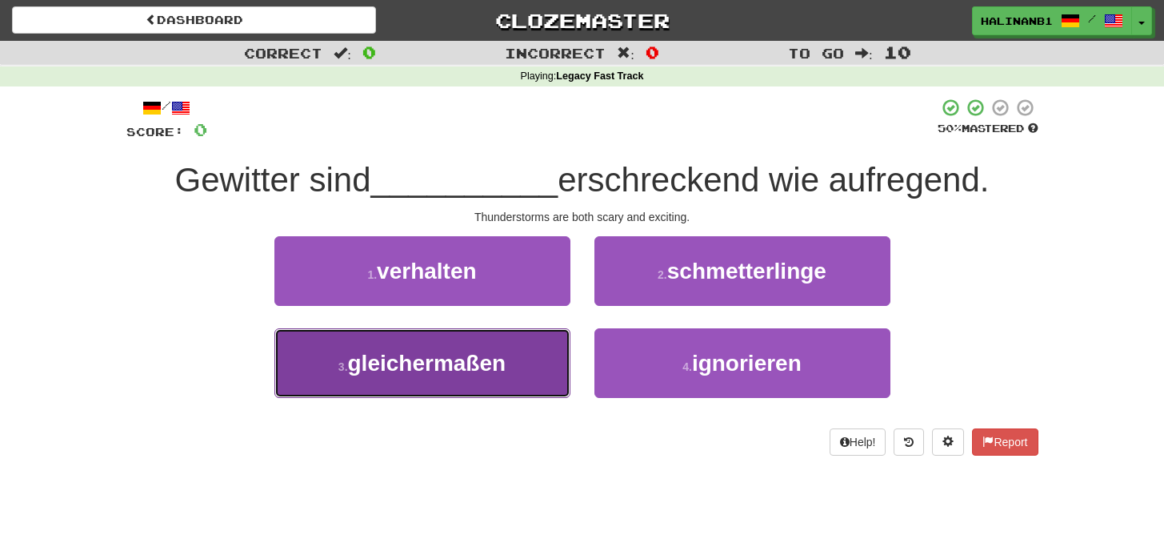
click at [552, 364] on button "3 . gleichermaßen" at bounding box center [423, 363] width 296 height 70
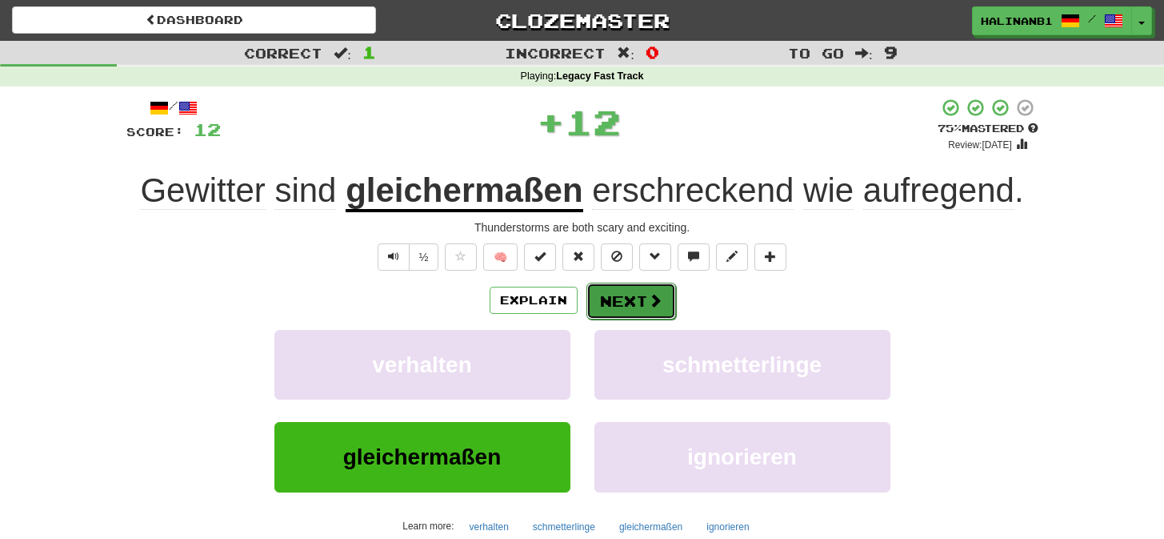
click at [659, 302] on span at bounding box center [655, 300] width 14 height 14
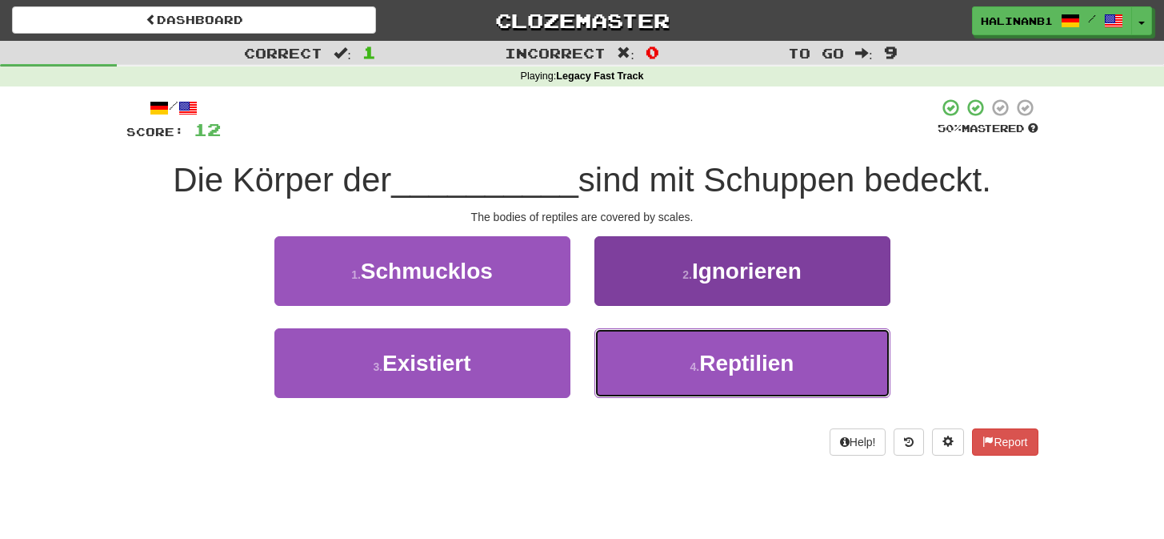
click at [637, 368] on button "4 . Reptilien" at bounding box center [743, 363] width 296 height 70
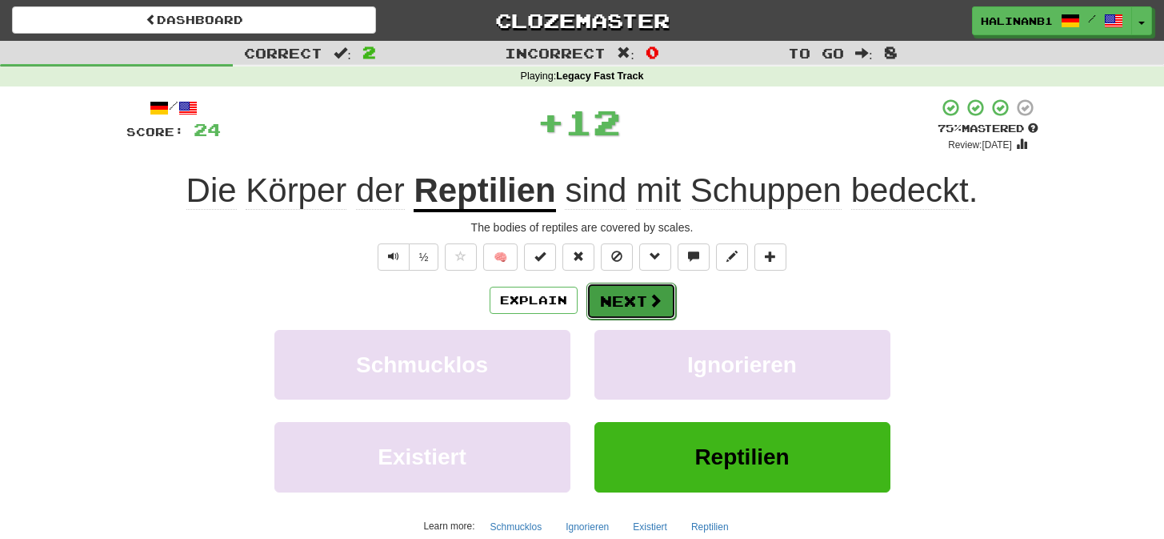
click at [659, 293] on span at bounding box center [655, 300] width 14 height 14
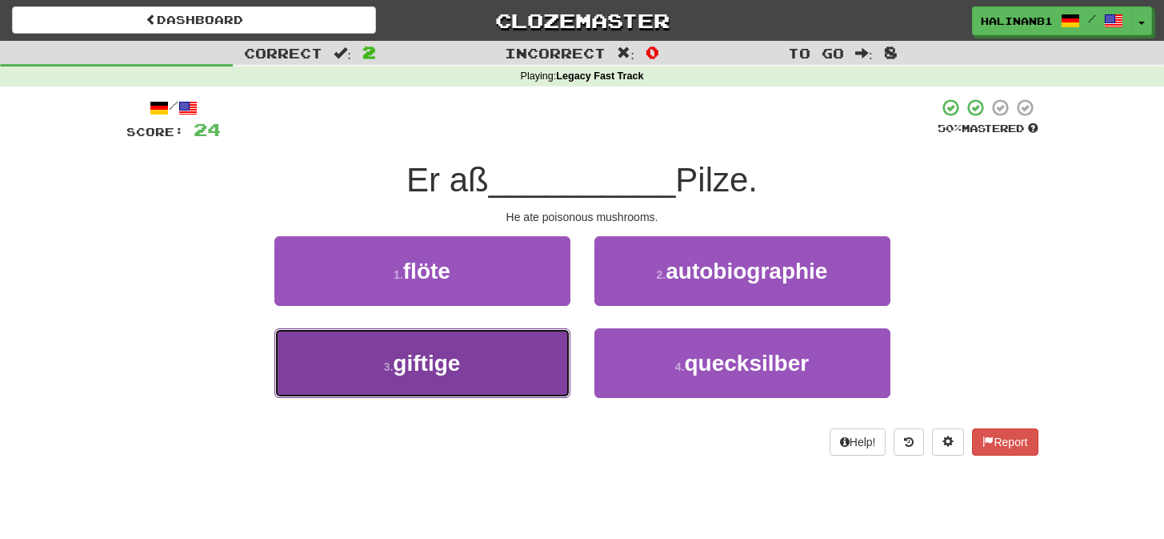
drag, startPoint x: 523, startPoint y: 363, endPoint x: 572, endPoint y: 339, distance: 55.1
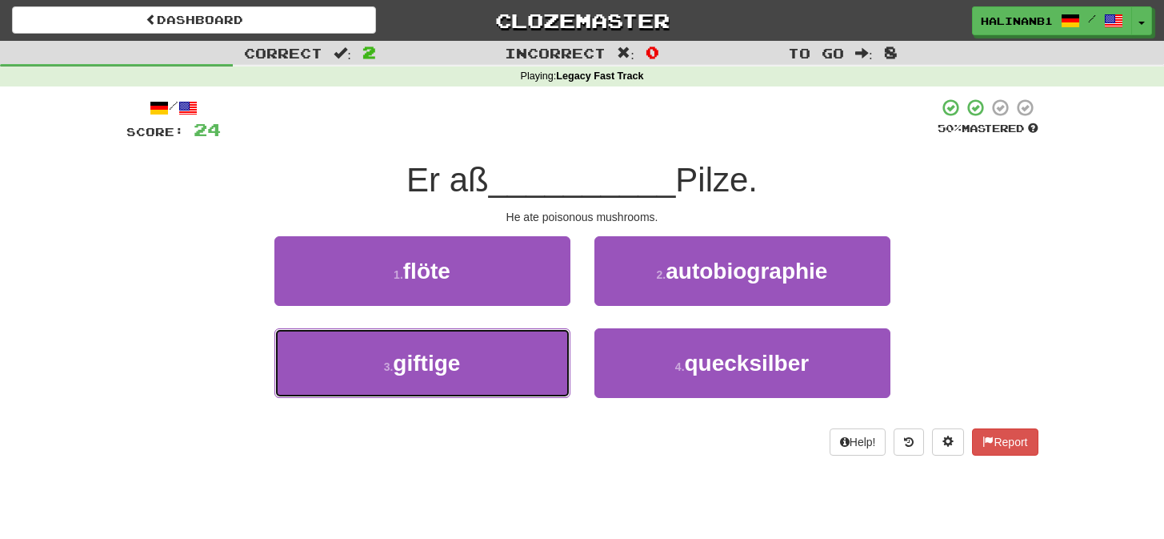
click at [524, 362] on button "3 . giftige" at bounding box center [423, 363] width 296 height 70
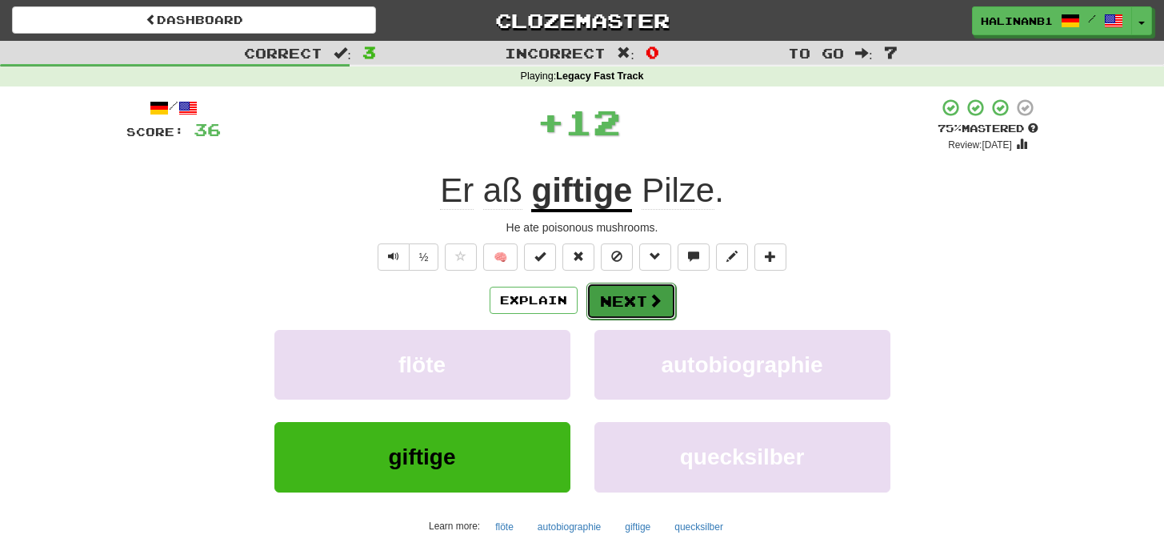
click at [616, 306] on button "Next" at bounding box center [632, 301] width 90 height 37
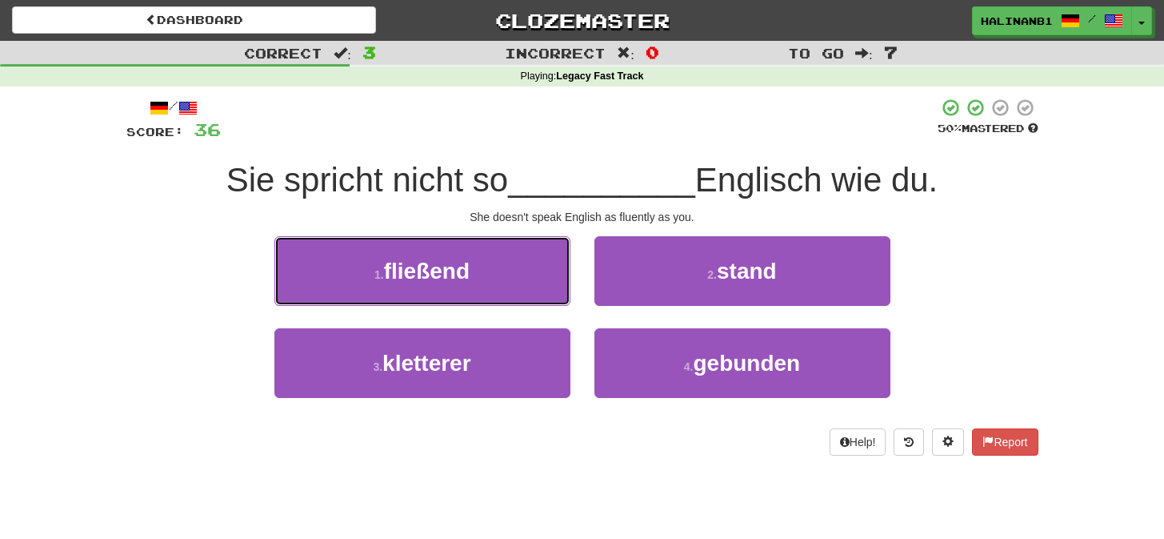
drag, startPoint x: 533, startPoint y: 272, endPoint x: 546, endPoint y: 280, distance: 15.1
click at [535, 275] on button "1 . fließend" at bounding box center [423, 271] width 296 height 70
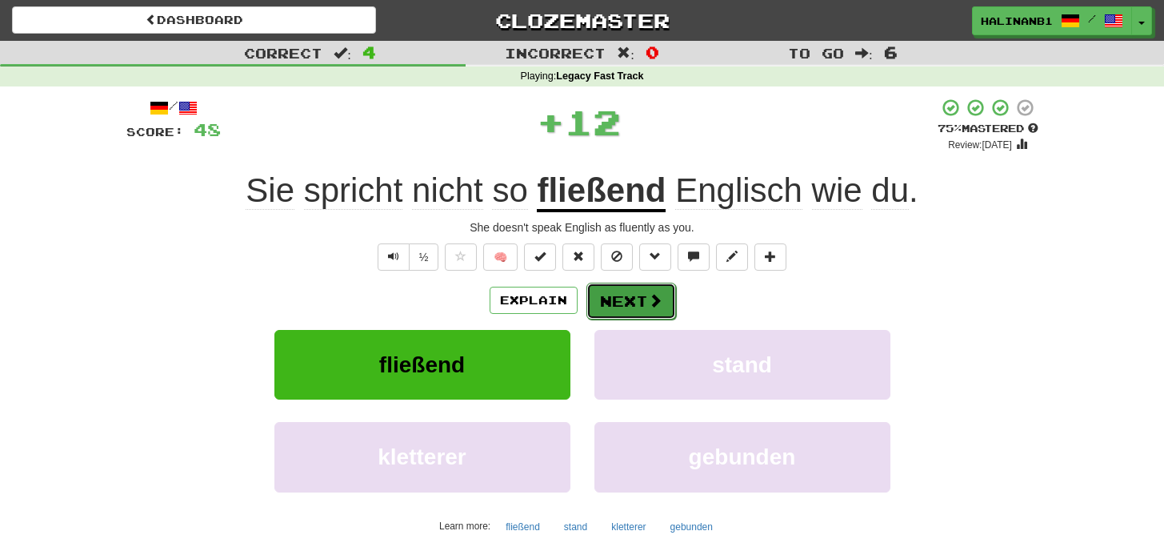
click at [620, 304] on button "Next" at bounding box center [632, 301] width 90 height 37
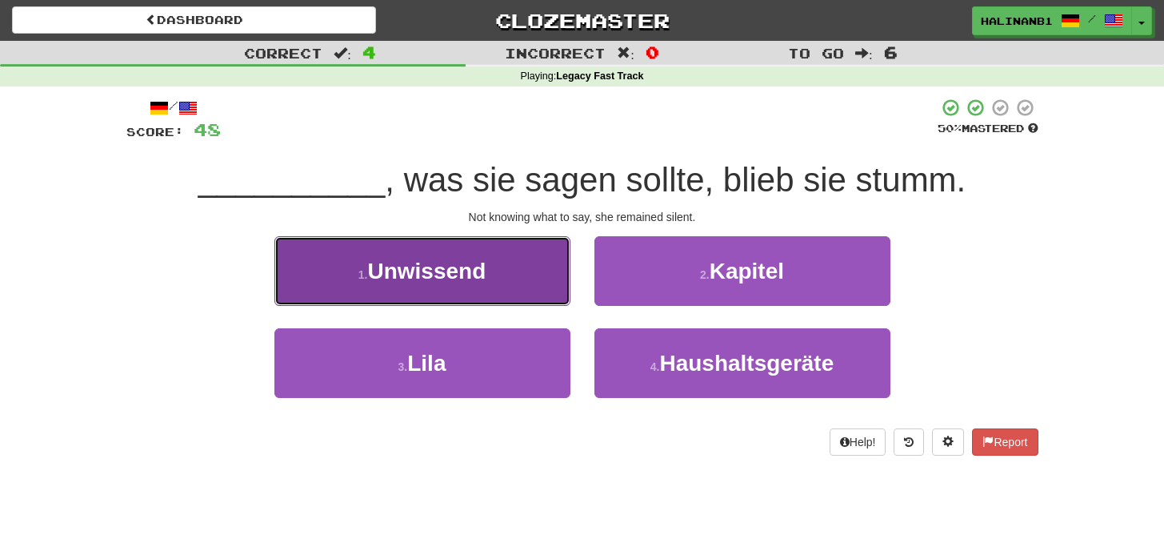
click at [527, 291] on button "1 . Unwissend" at bounding box center [423, 271] width 296 height 70
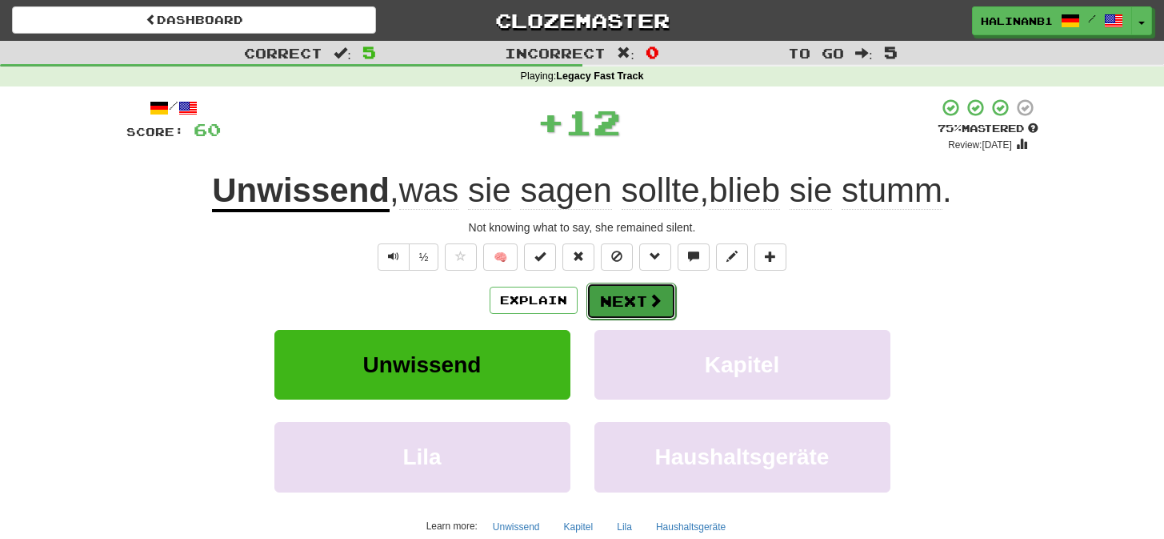
click at [655, 302] on span at bounding box center [655, 300] width 14 height 14
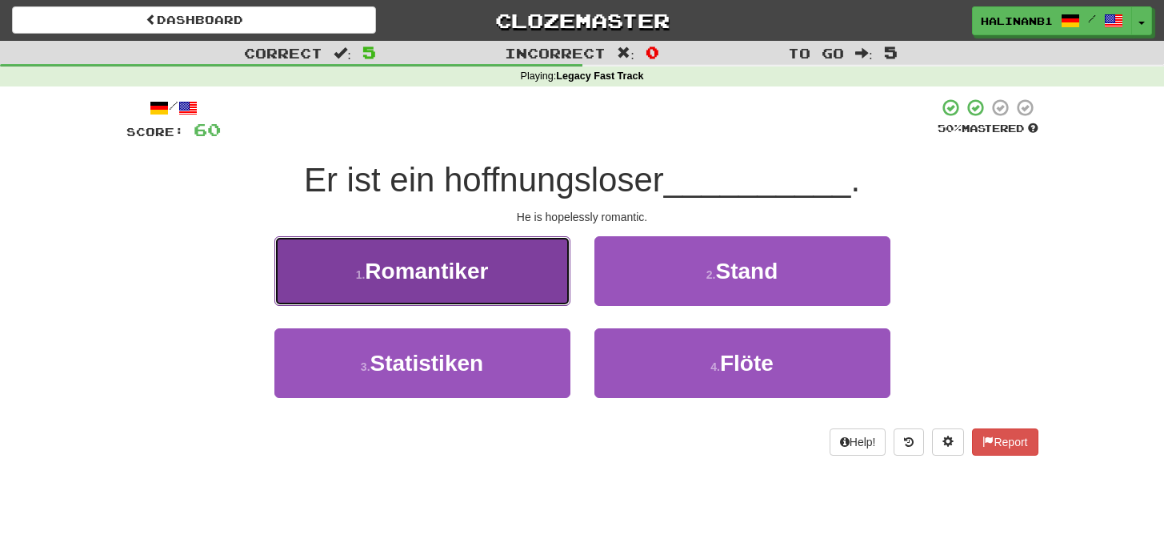
click at [531, 279] on button "1 . Romantiker" at bounding box center [423, 271] width 296 height 70
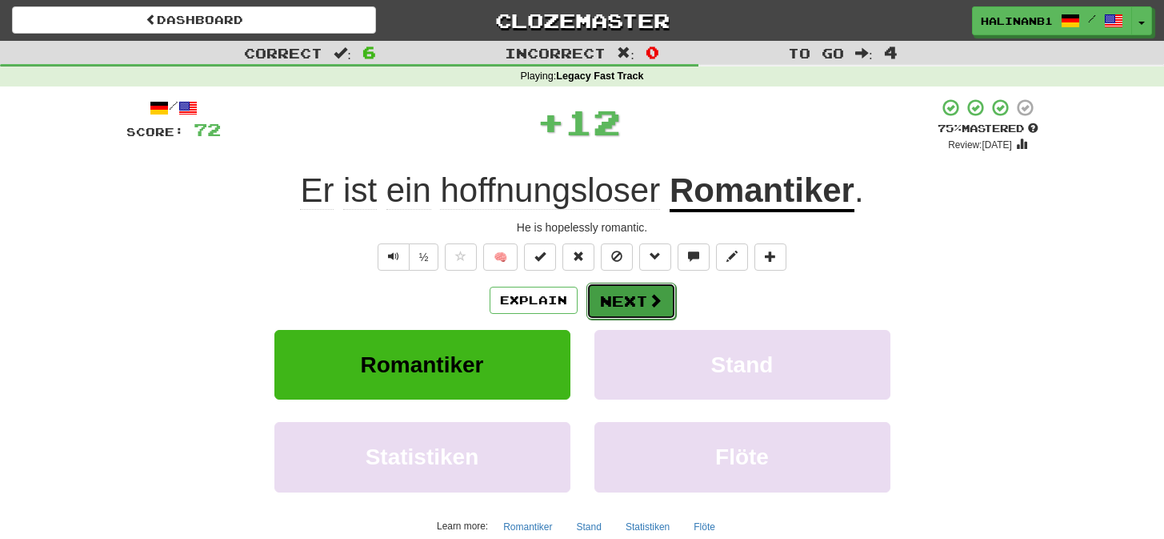
click at [622, 298] on button "Next" at bounding box center [632, 301] width 90 height 37
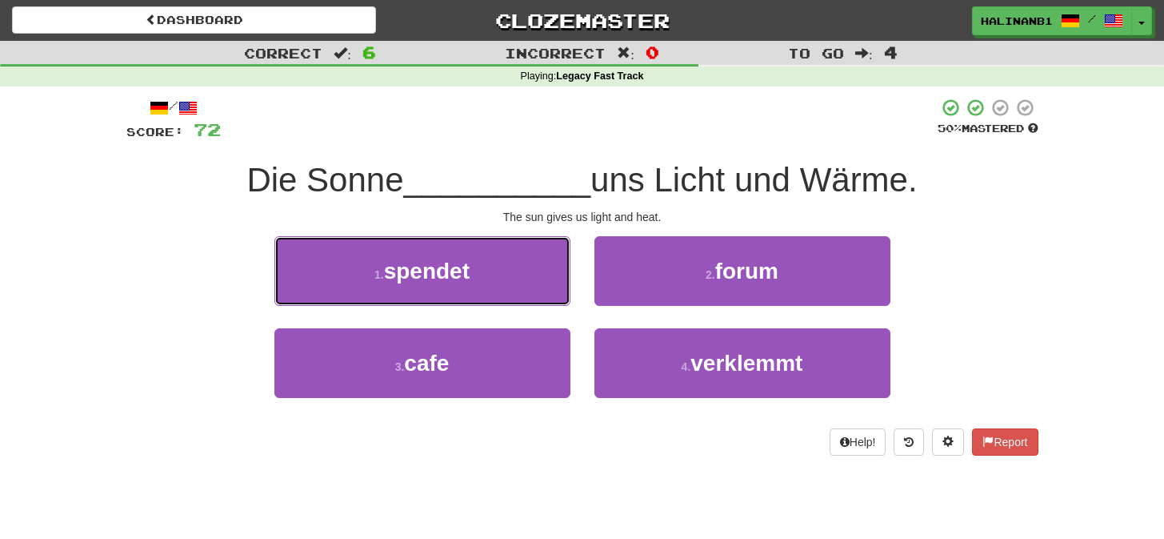
drag, startPoint x: 516, startPoint y: 276, endPoint x: 527, endPoint y: 278, distance: 10.5
click at [516, 276] on button "1 . spendet" at bounding box center [423, 271] width 296 height 70
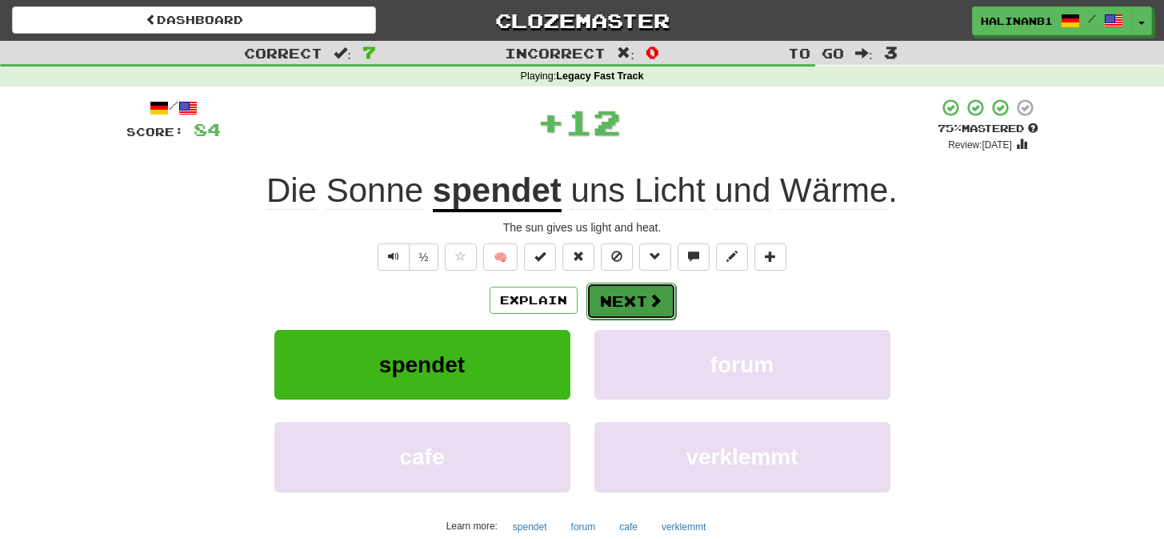
click at [658, 303] on span at bounding box center [655, 300] width 14 height 14
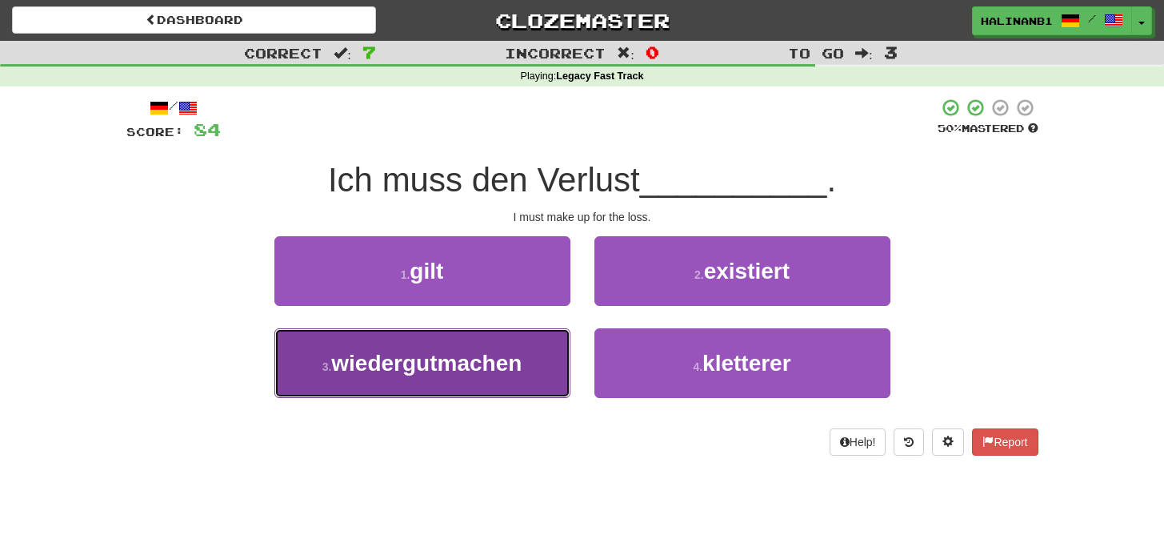
click at [526, 363] on button "3 . wiedergutmachen" at bounding box center [423, 363] width 296 height 70
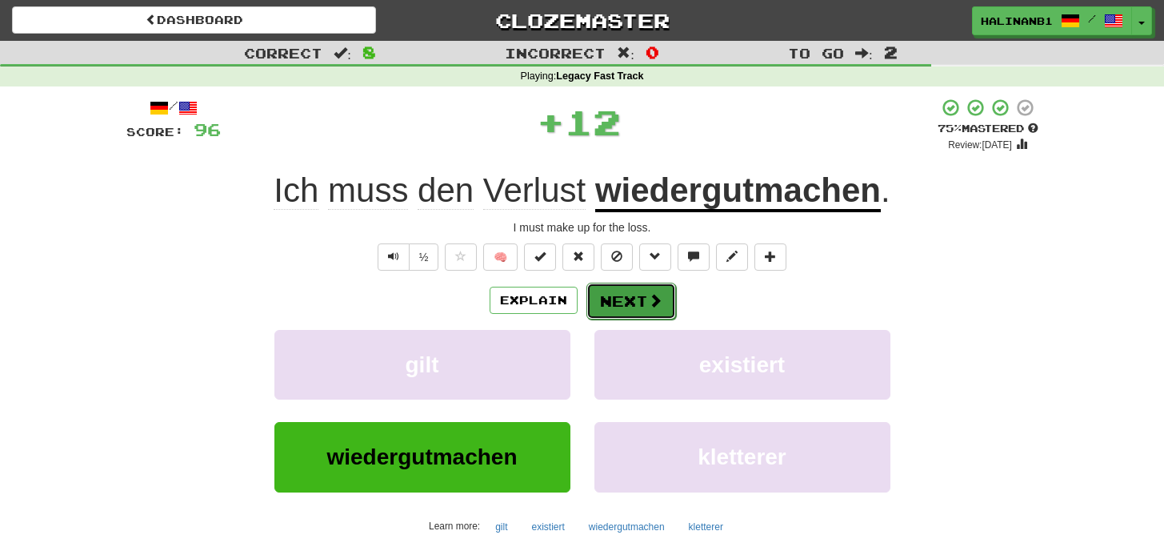
click at [646, 303] on button "Next" at bounding box center [632, 301] width 90 height 37
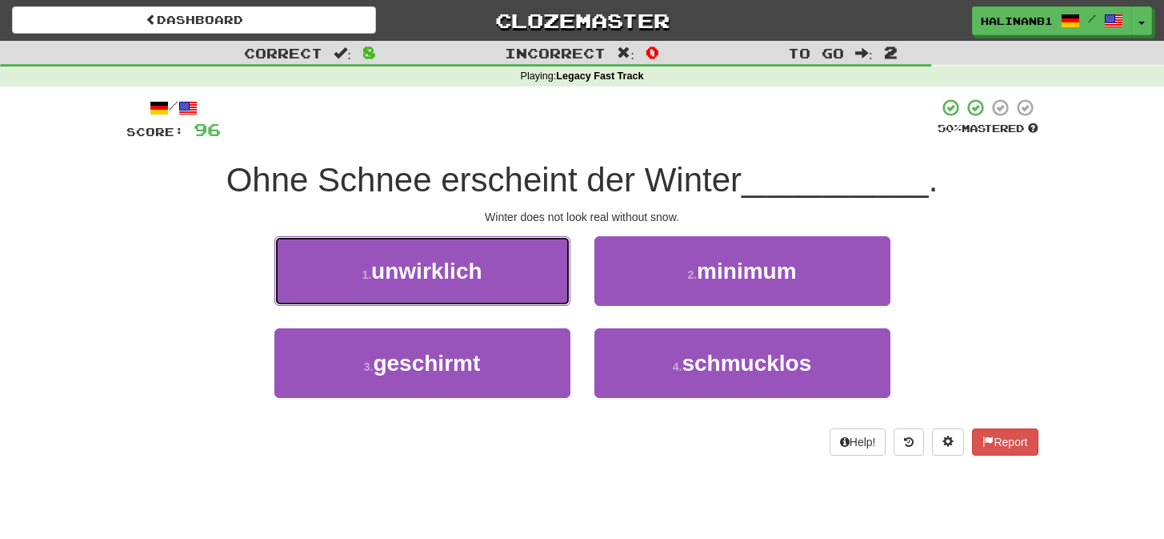
drag, startPoint x: 543, startPoint y: 273, endPoint x: 683, endPoint y: 327, distance: 150.3
click at [545, 275] on button "1 . unwirklich" at bounding box center [423, 271] width 296 height 70
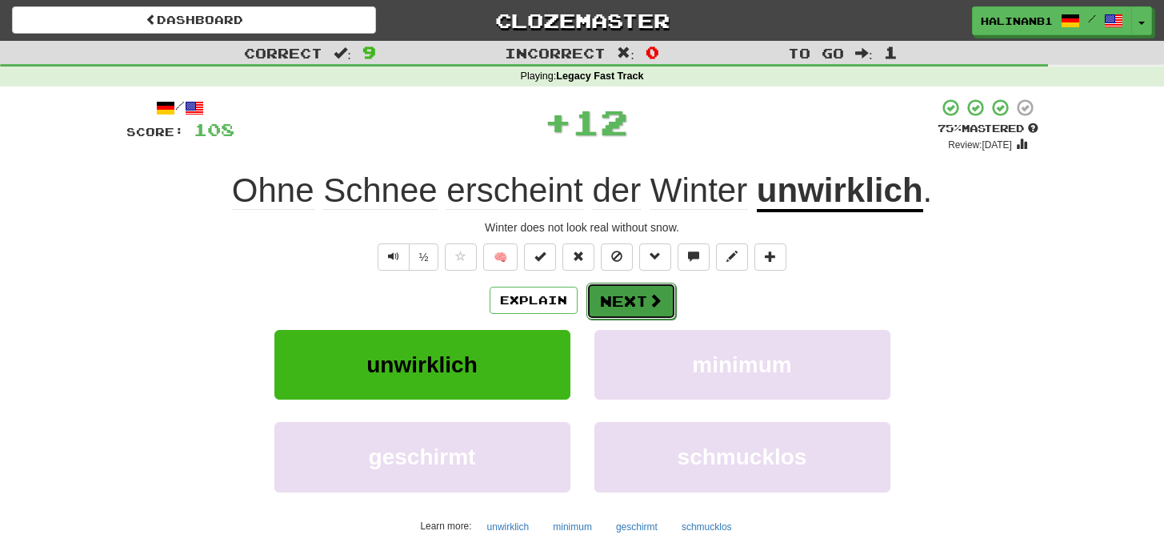
click at [642, 303] on button "Next" at bounding box center [632, 301] width 90 height 37
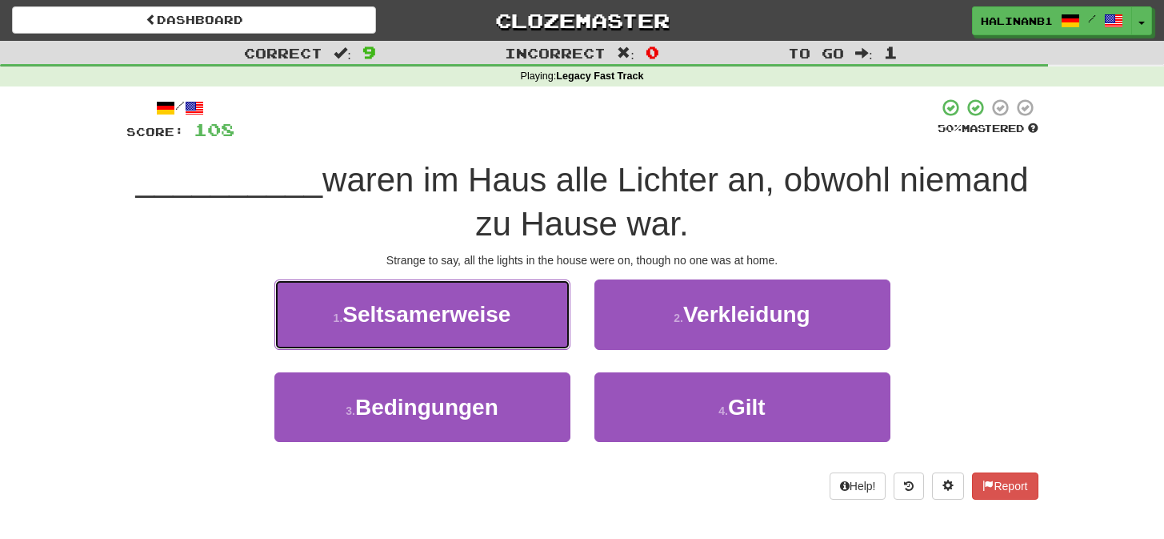
click at [515, 321] on button "1 . Seltsamerweise" at bounding box center [423, 314] width 296 height 70
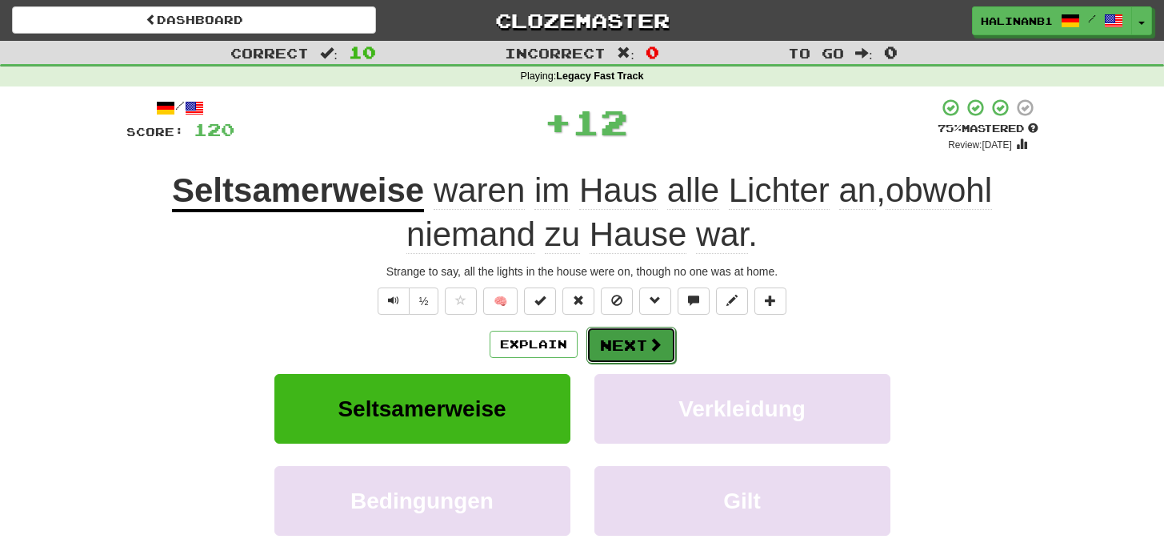
click at [633, 343] on button "Next" at bounding box center [632, 345] width 90 height 37
